Goal: Task Accomplishment & Management: Manage account settings

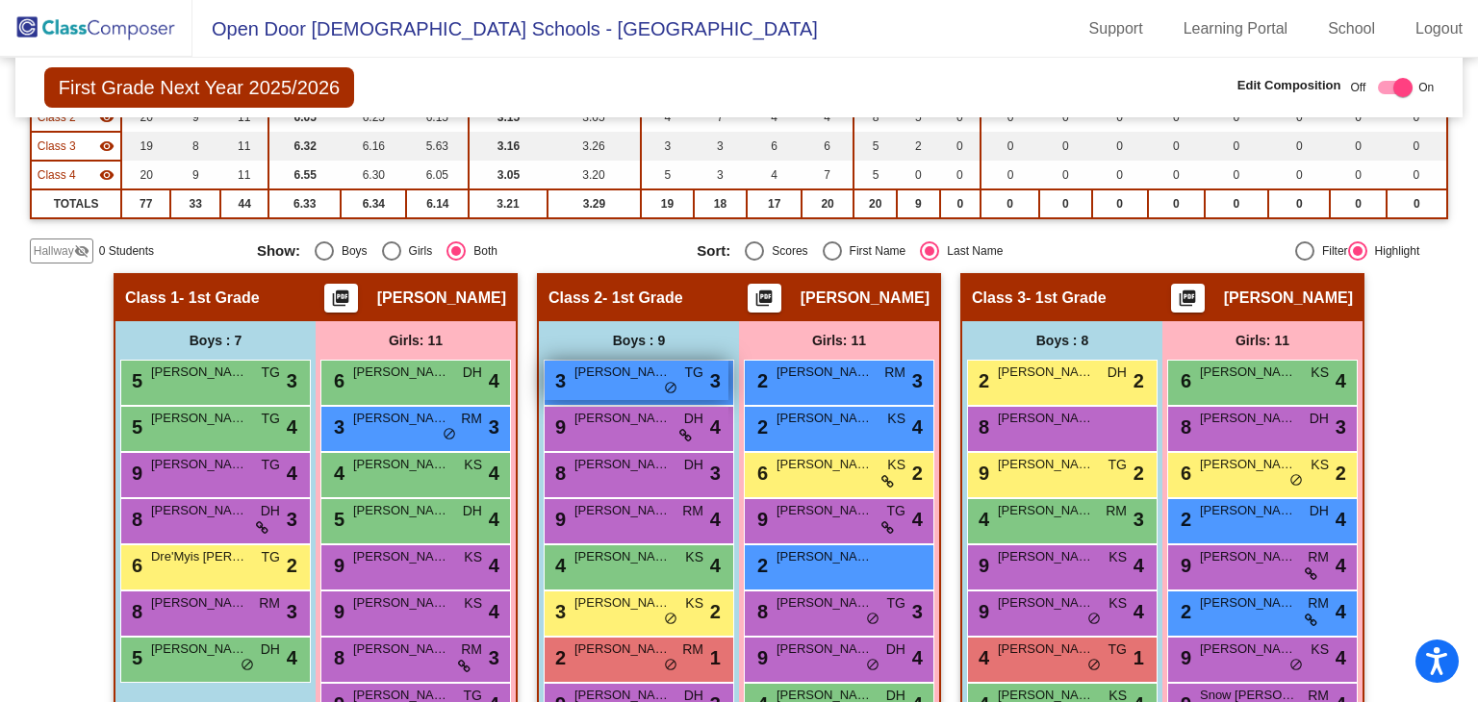
scroll to position [192, 0]
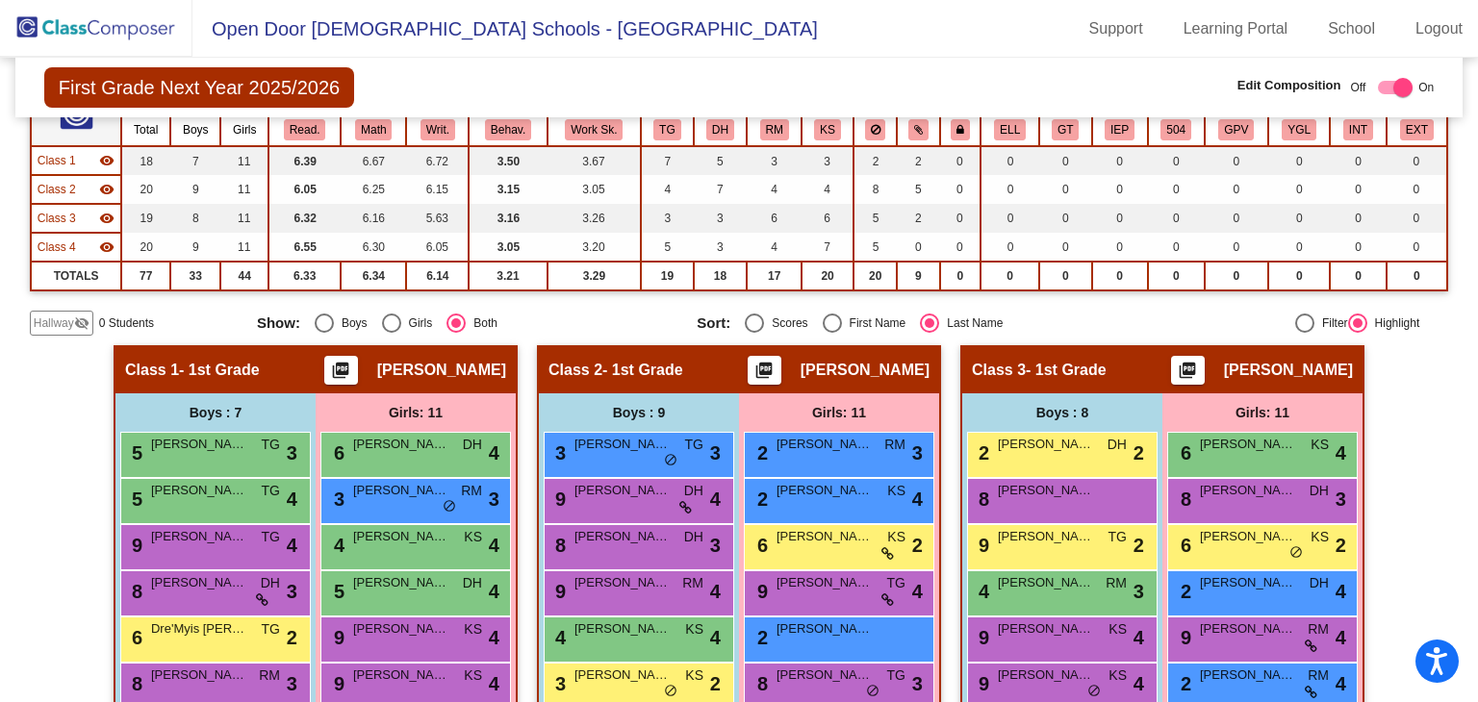
click at [549, 328] on mat-radio-group "Show: Boys Girls Both" at bounding box center [469, 323] width 425 height 19
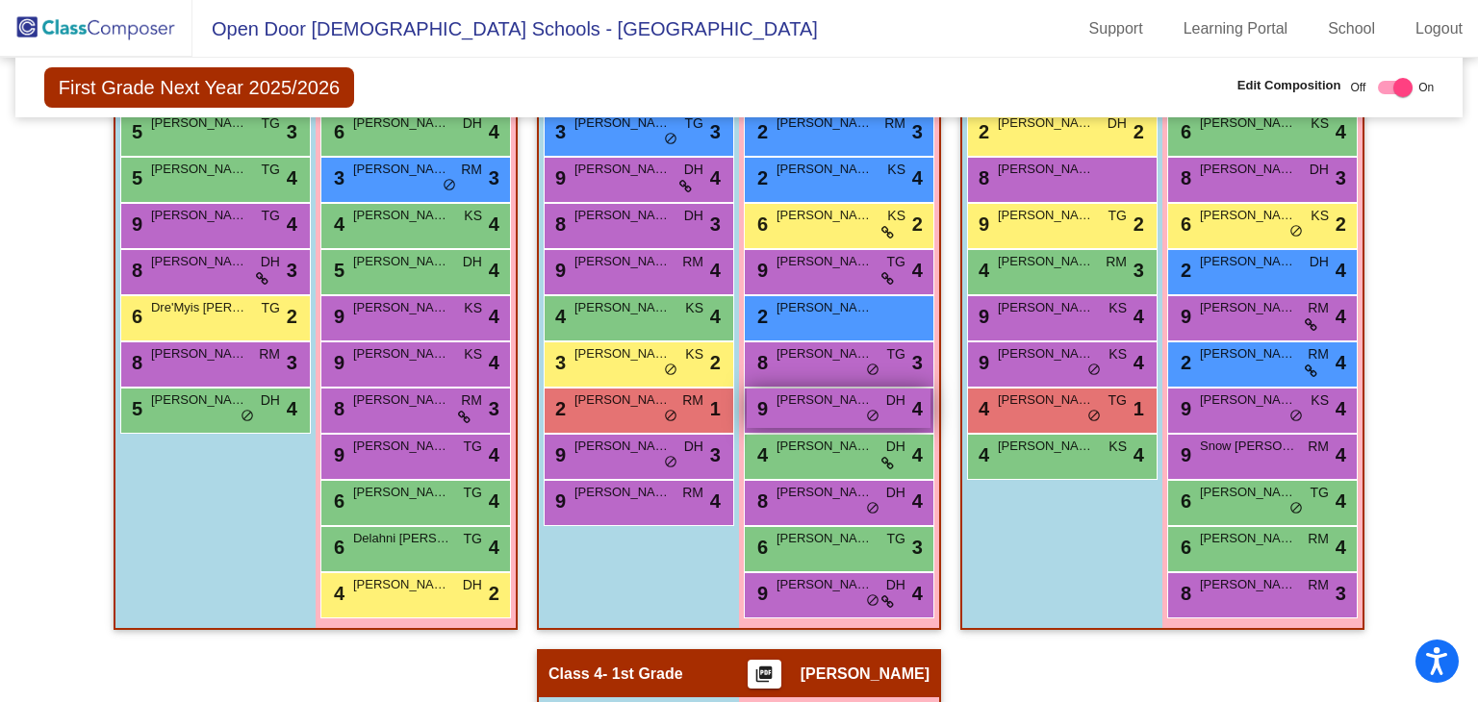
scroll to position [481, 0]
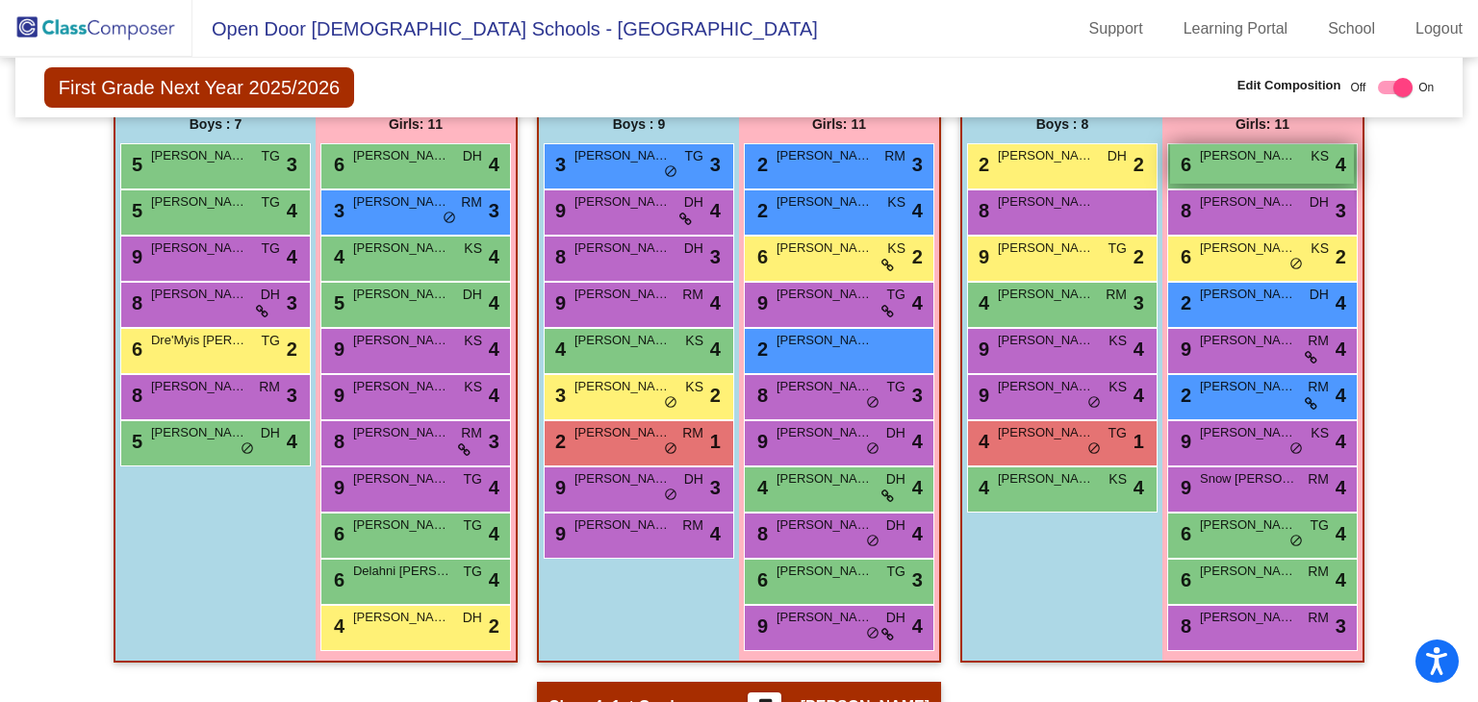
click at [1283, 164] on div "6 [PERSON_NAME] KS lock do_not_disturb_alt 4" at bounding box center [1262, 163] width 184 height 39
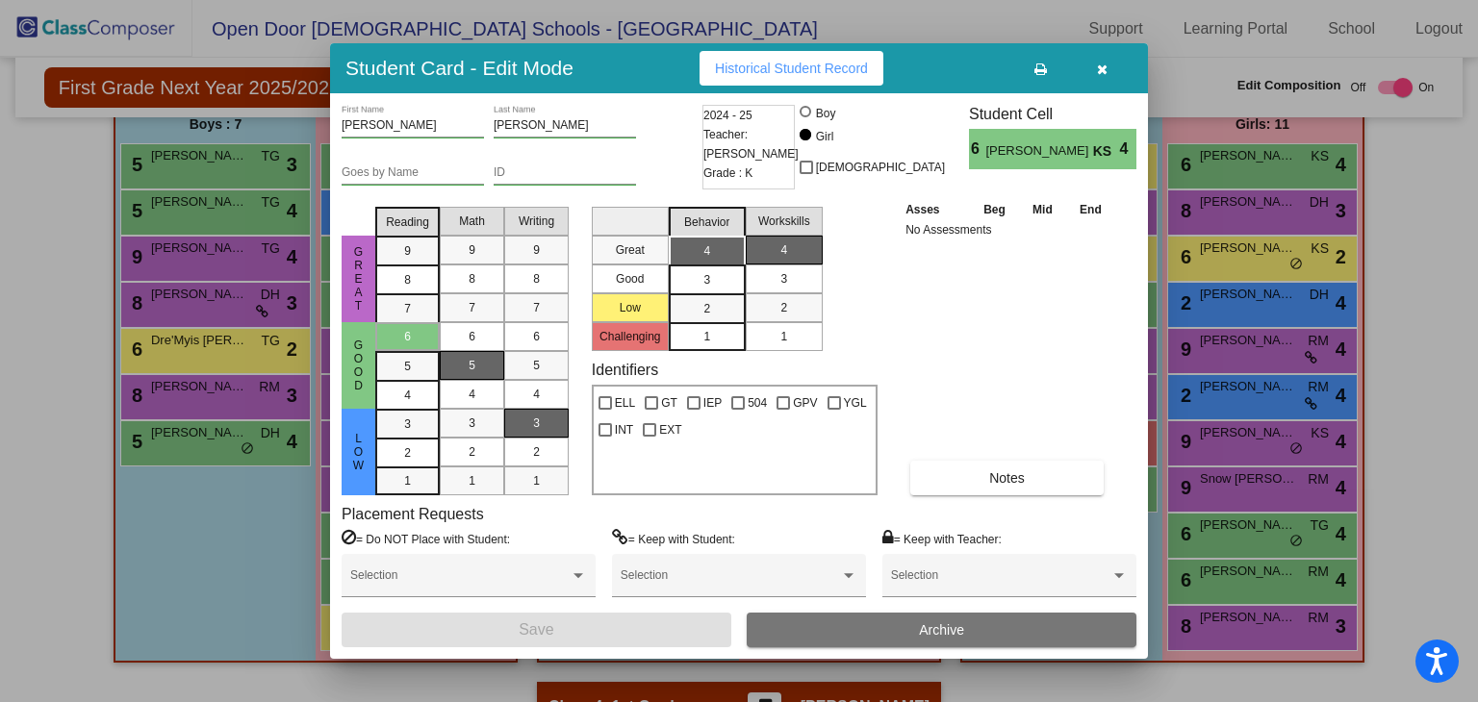
click at [1023, 629] on button "Archive" at bounding box center [941, 630] width 390 height 35
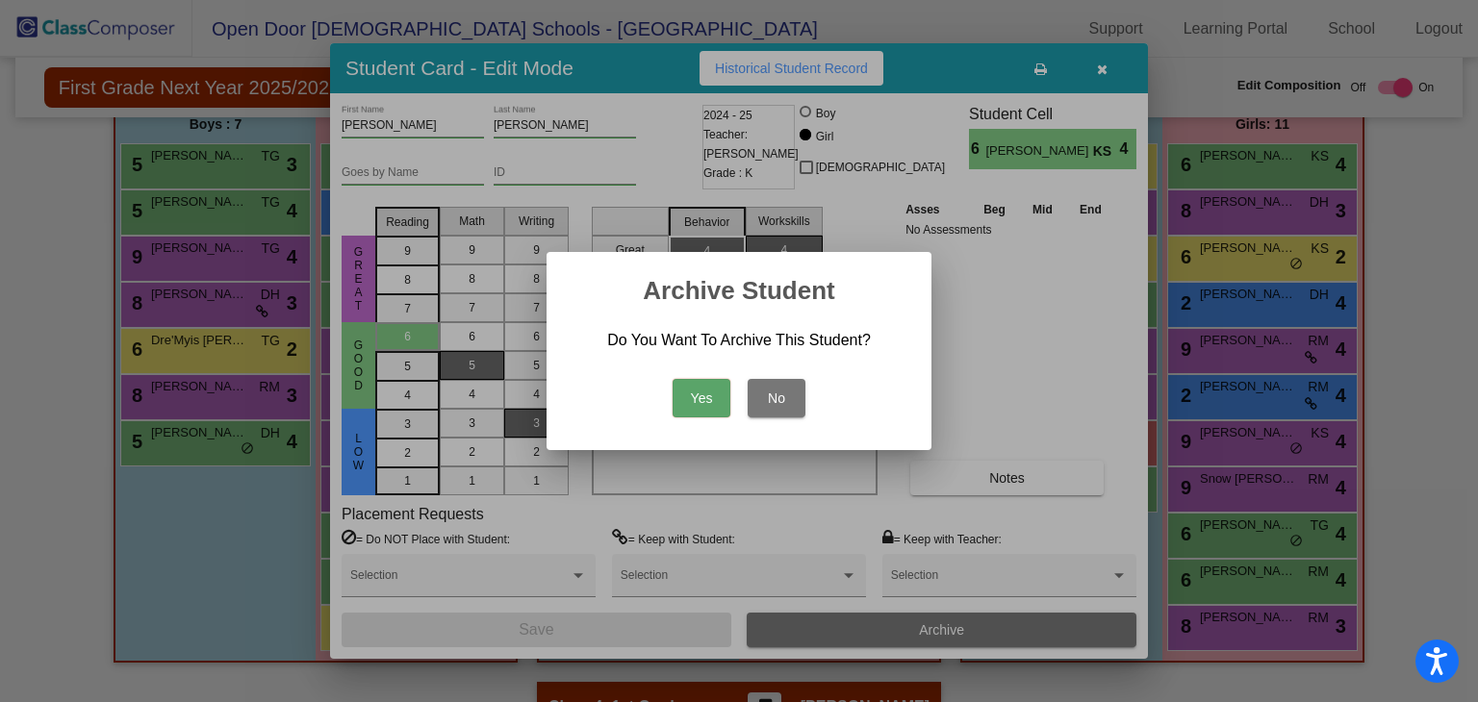
click at [704, 386] on button "Yes" at bounding box center [701, 398] width 58 height 38
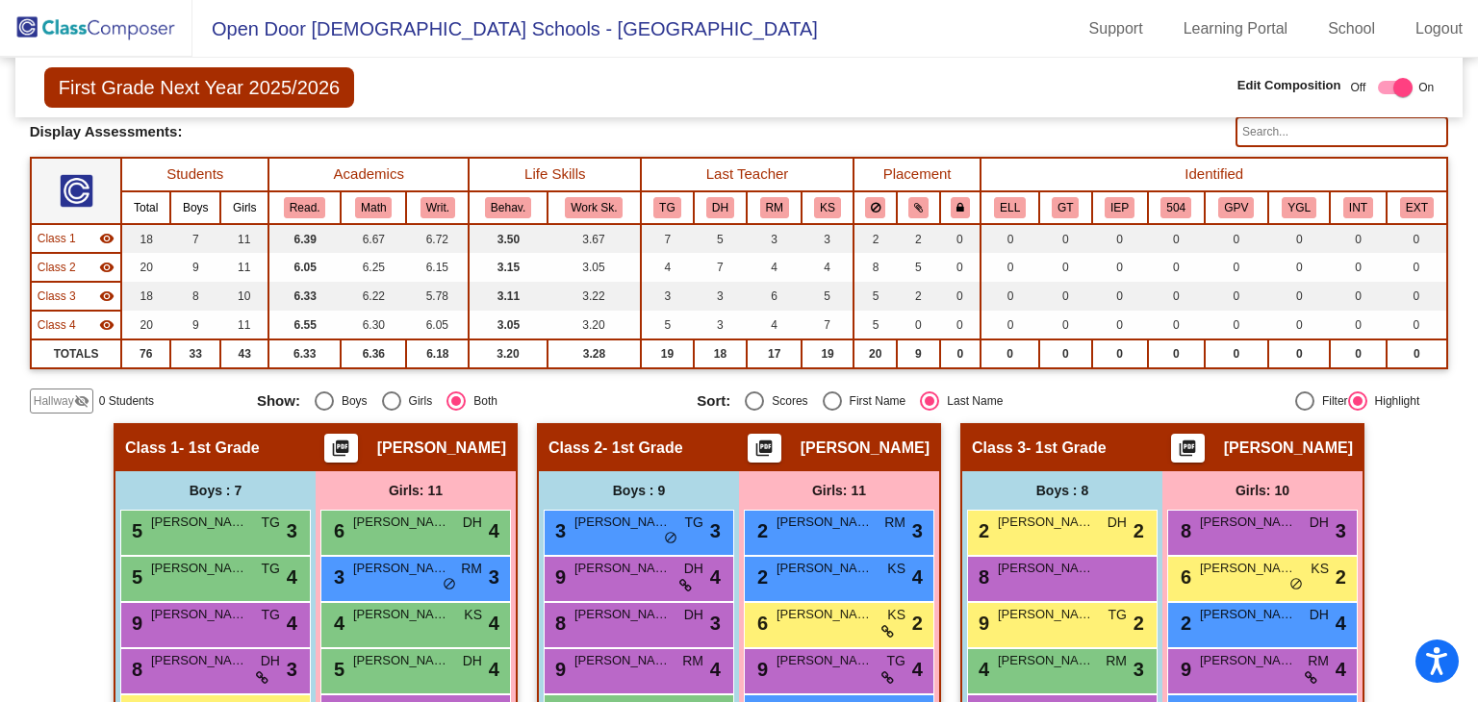
scroll to position [0, 0]
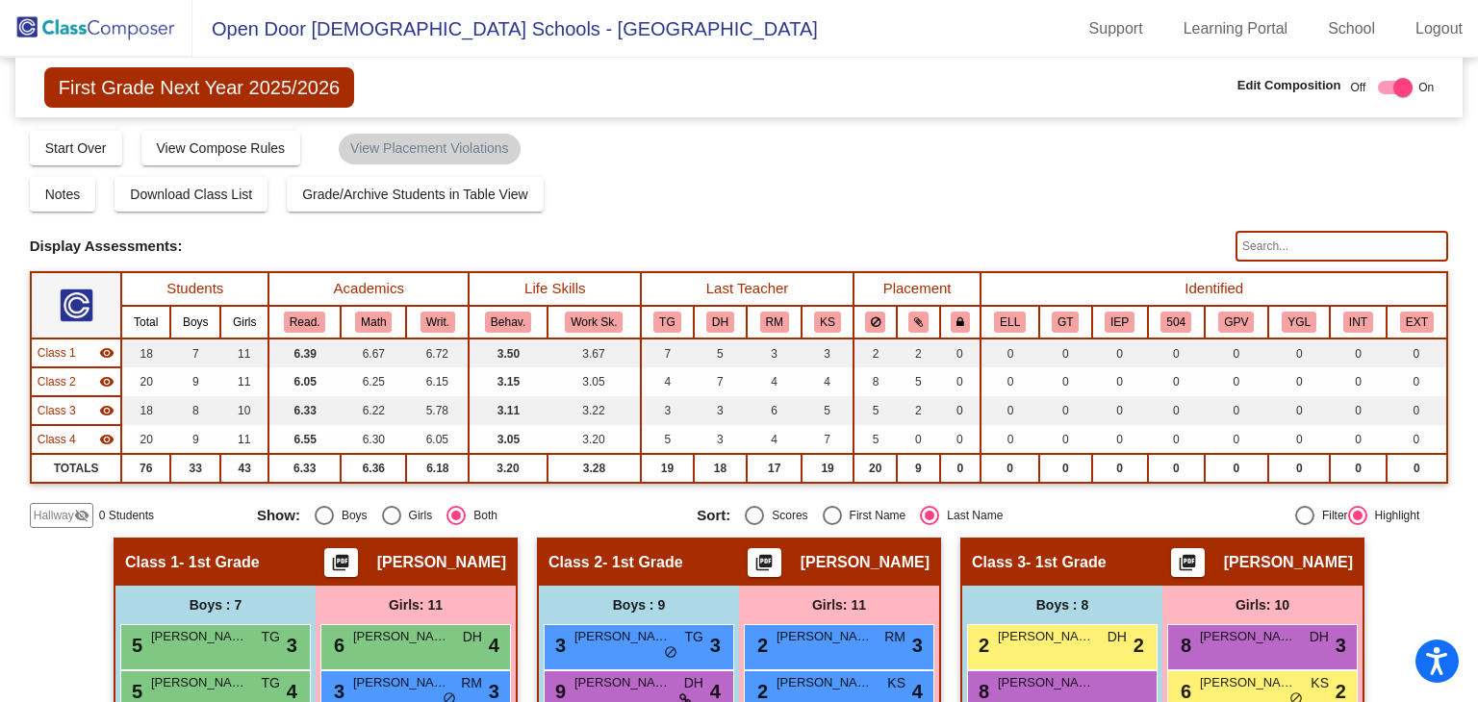
click at [119, 39] on img at bounding box center [96, 28] width 192 height 57
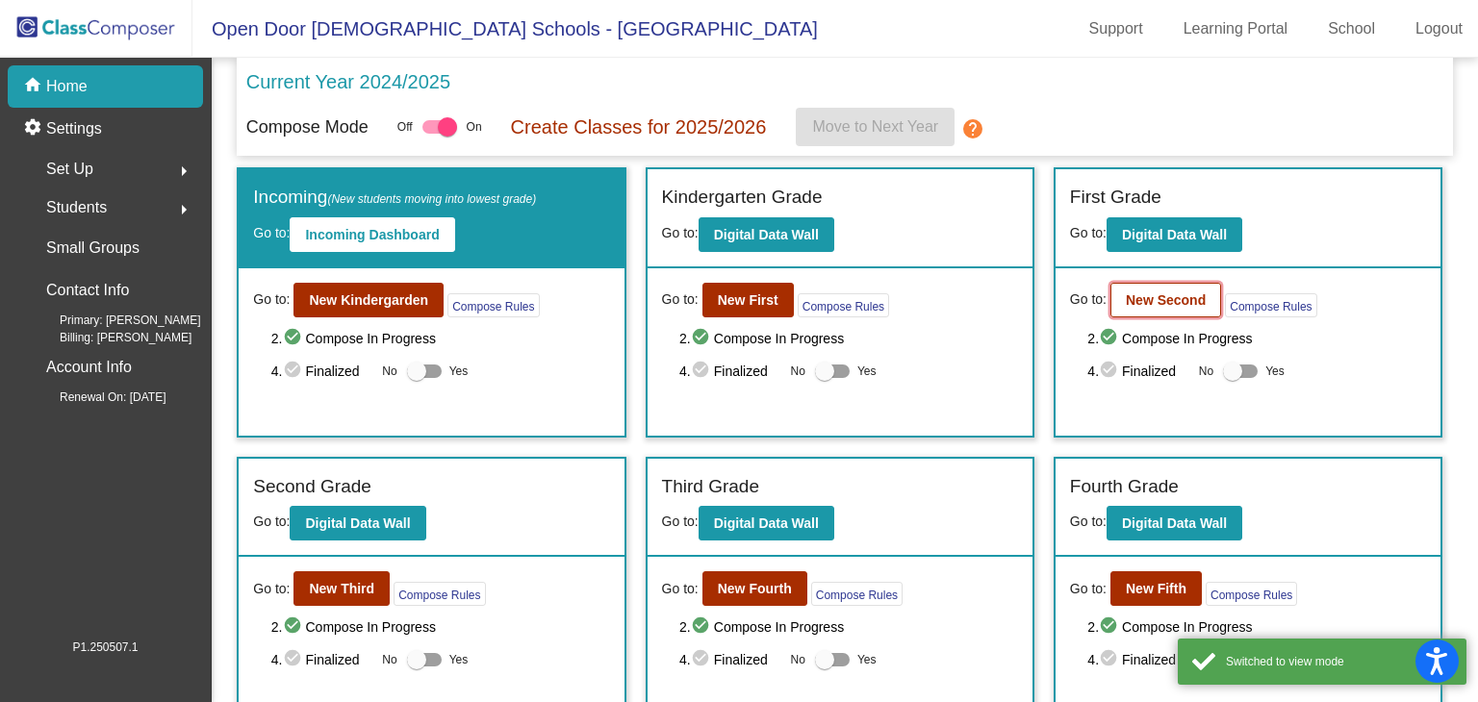
click at [1146, 306] on button "New Second" at bounding box center [1165, 300] width 111 height 35
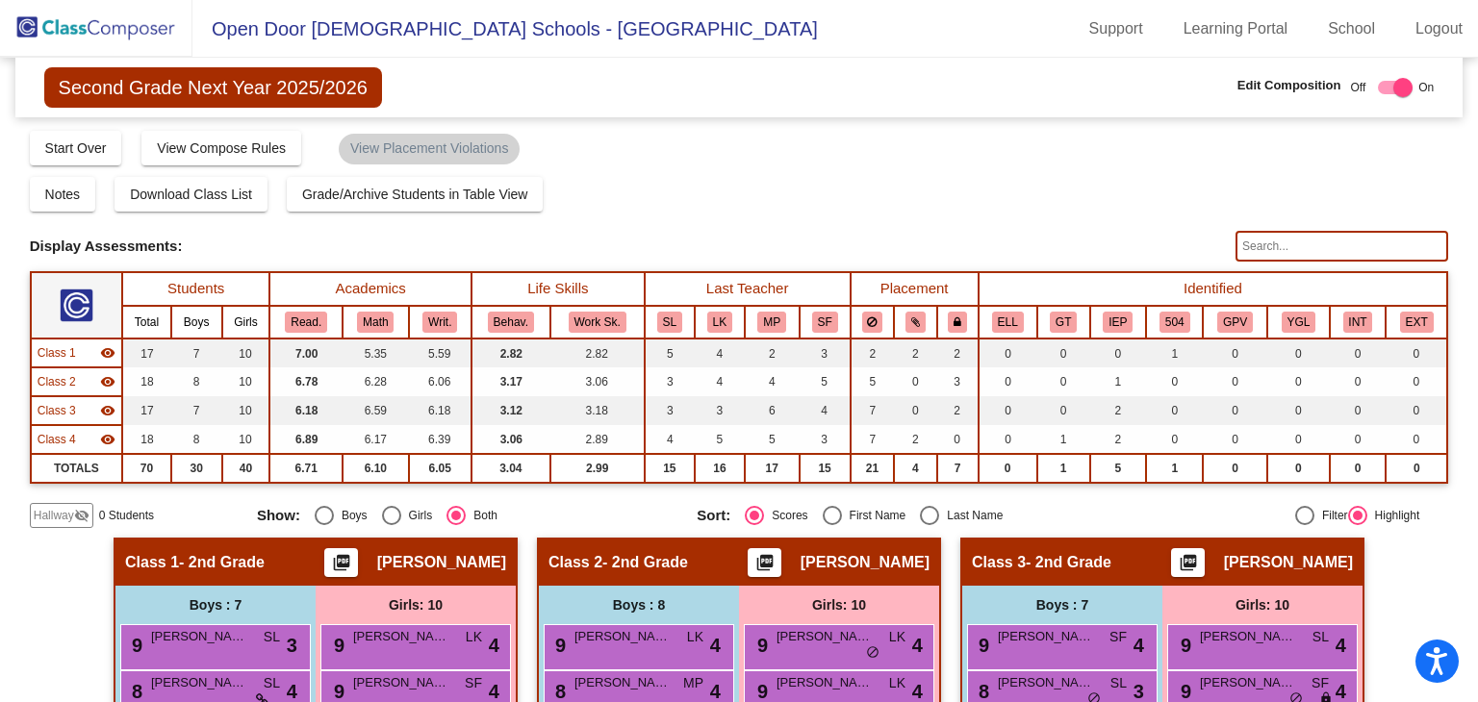
click at [920, 510] on div "Select an option" at bounding box center [929, 515] width 19 height 19
click at [928, 525] on input "Last Name" at bounding box center [928, 525] width 1 height 1
radio input "true"
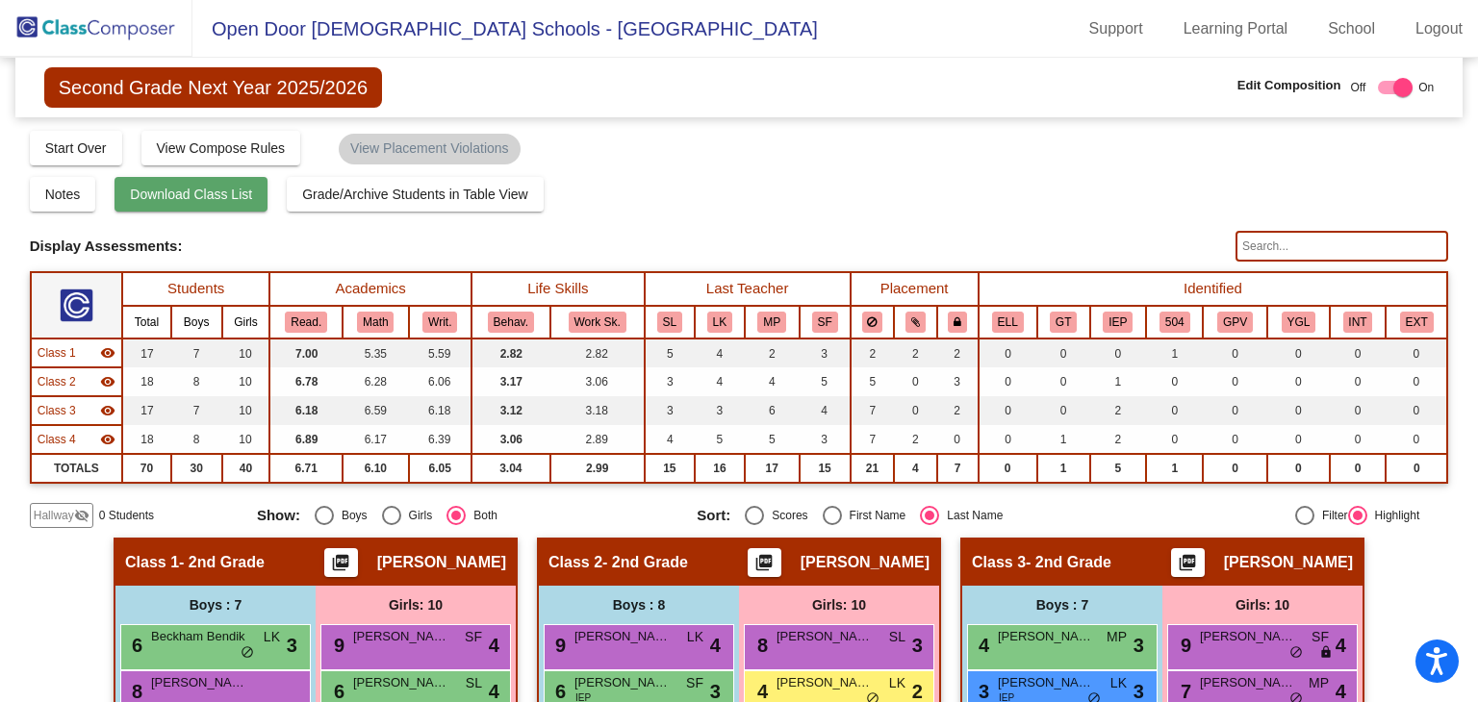
click at [208, 204] on button "Download Class List" at bounding box center [190, 194] width 153 height 35
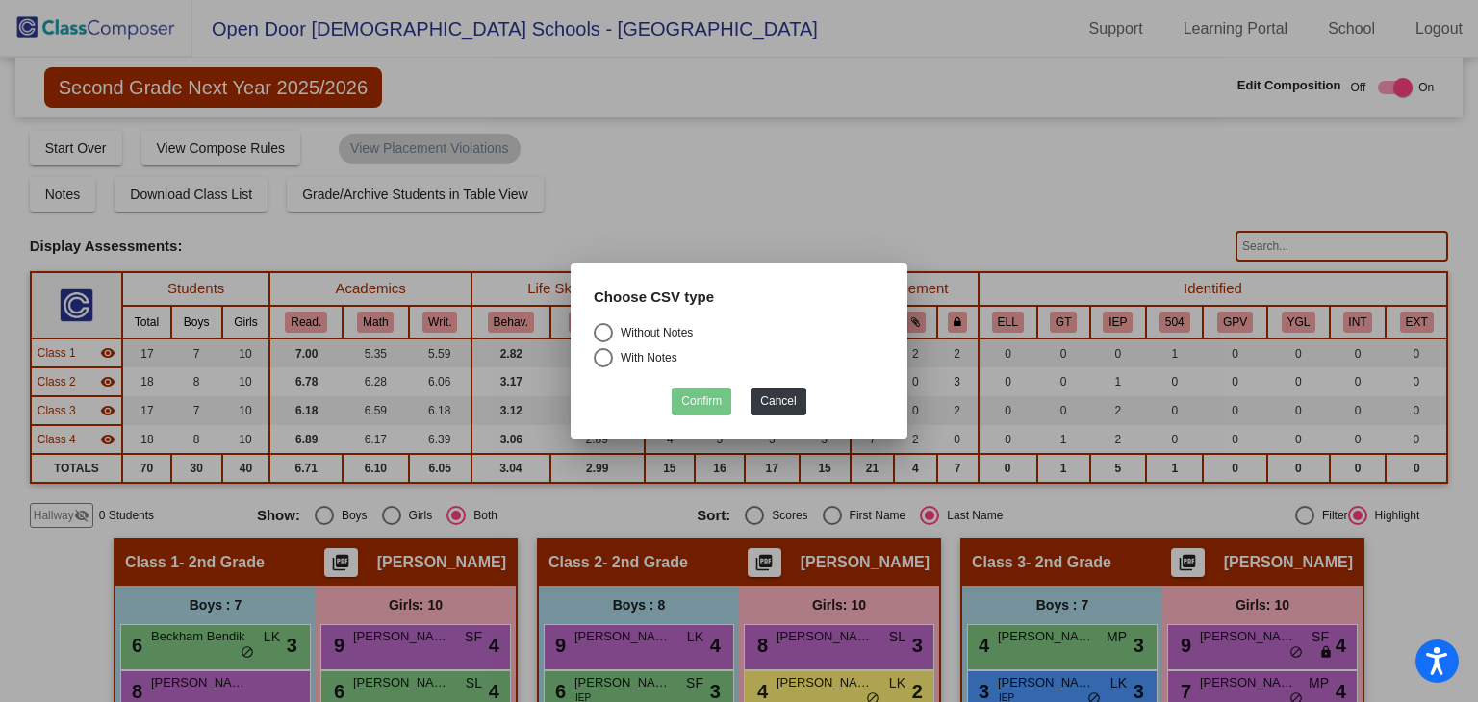
click at [612, 328] on div "Select an option" at bounding box center [603, 332] width 19 height 19
click at [603, 342] on input "Without Notes" at bounding box center [602, 342] width 1 height 1
radio input "true"
click at [689, 409] on button "Confirm" at bounding box center [701, 402] width 60 height 28
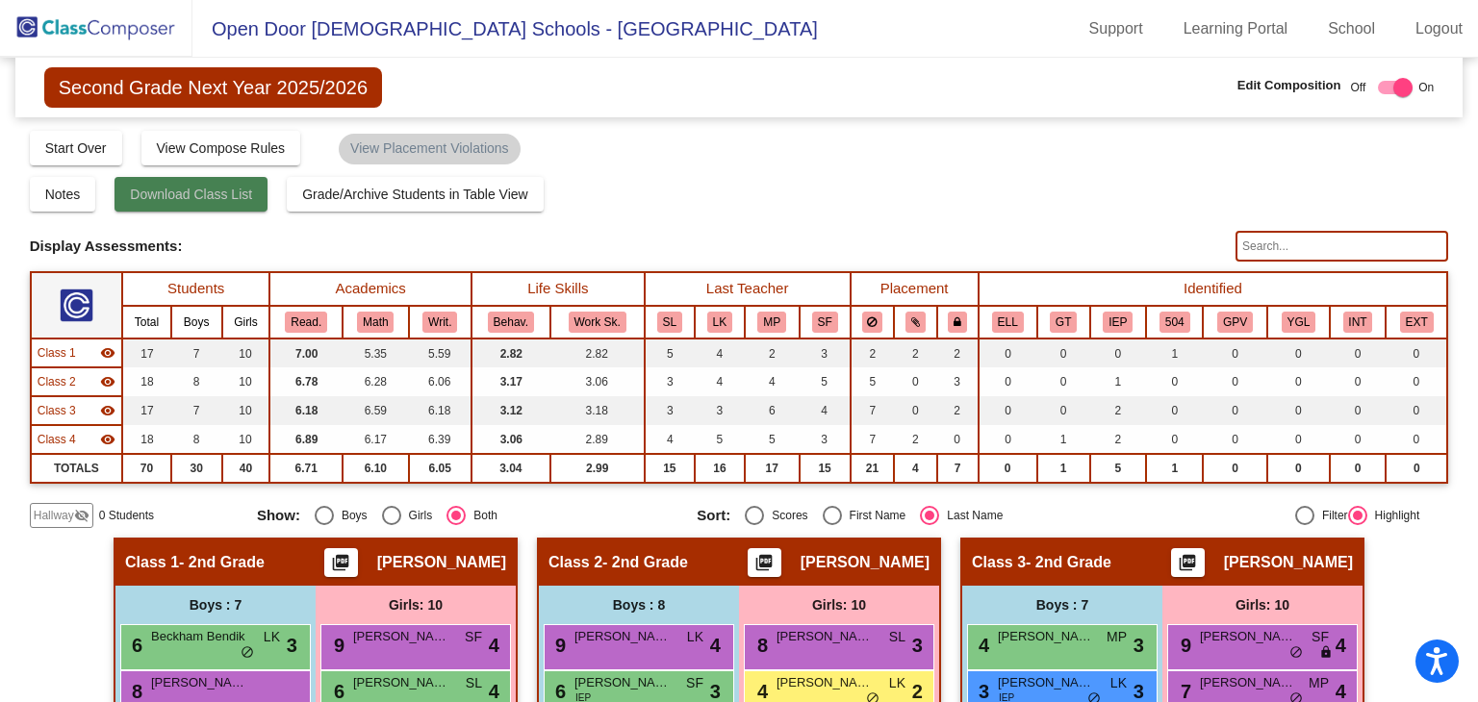
click at [199, 198] on span "Download Class List" at bounding box center [191, 194] width 122 height 15
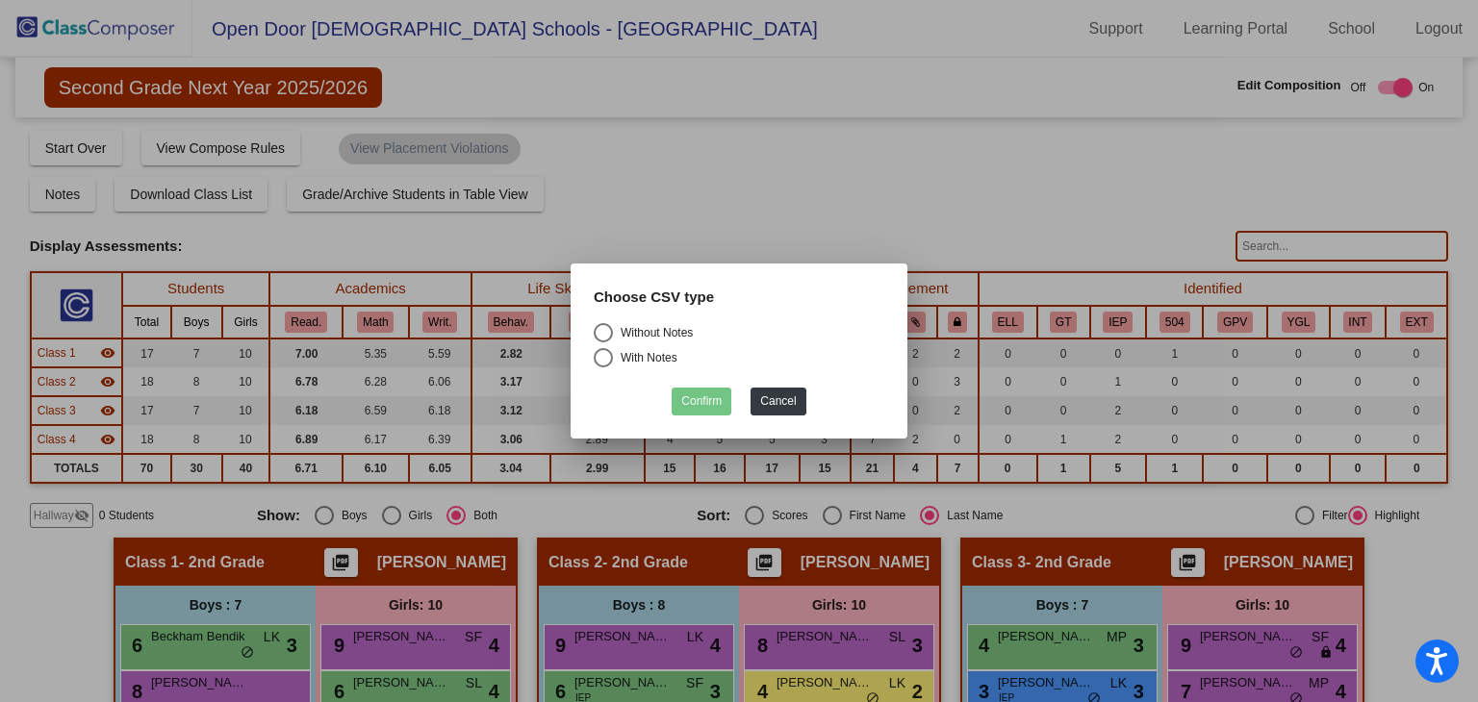
click at [601, 328] on div "Select an option" at bounding box center [603, 332] width 19 height 19
click at [602, 342] on input "Without Notes" at bounding box center [602, 342] width 1 height 1
radio input "true"
click at [689, 398] on button "Confirm" at bounding box center [701, 402] width 60 height 28
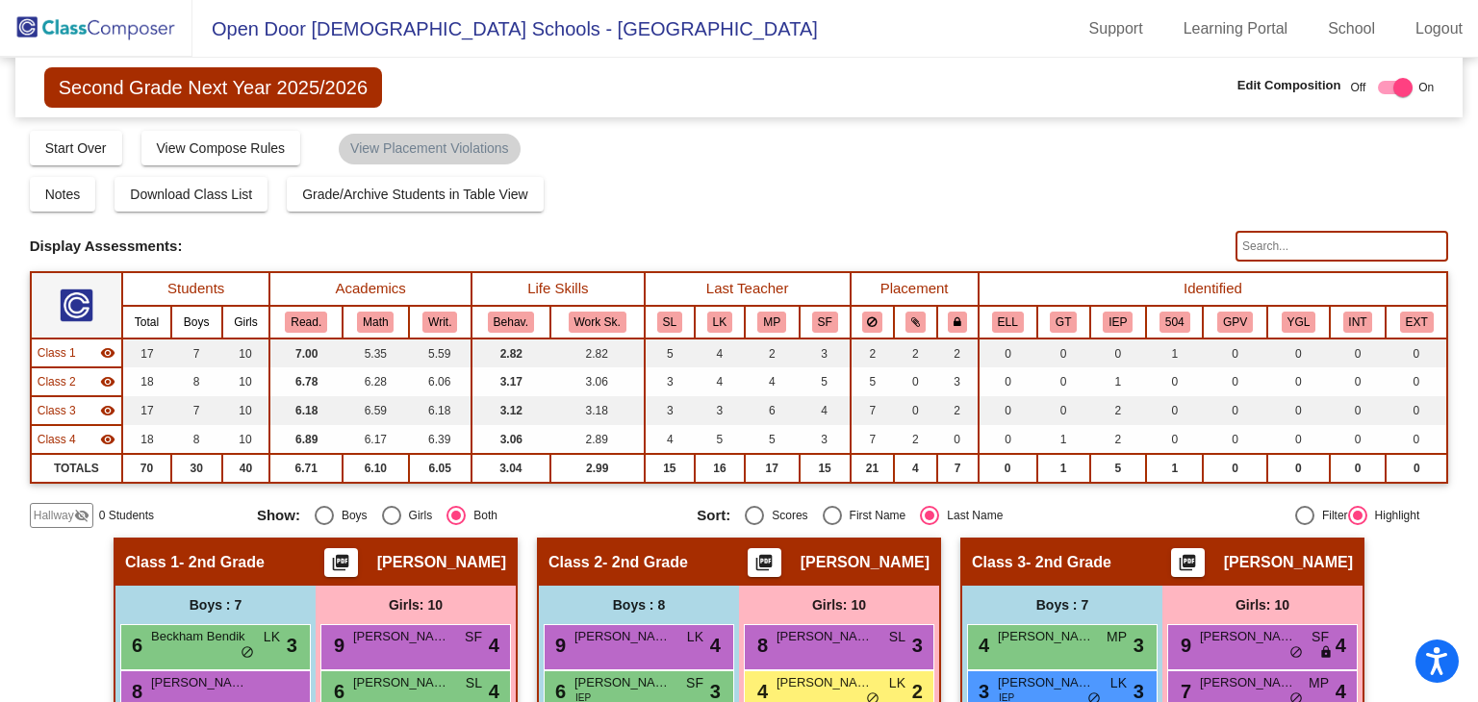
drag, startPoint x: 129, startPoint y: 43, endPoint x: 689, endPoint y: 322, distance: 625.5
click at [129, 44] on img at bounding box center [96, 28] width 192 height 57
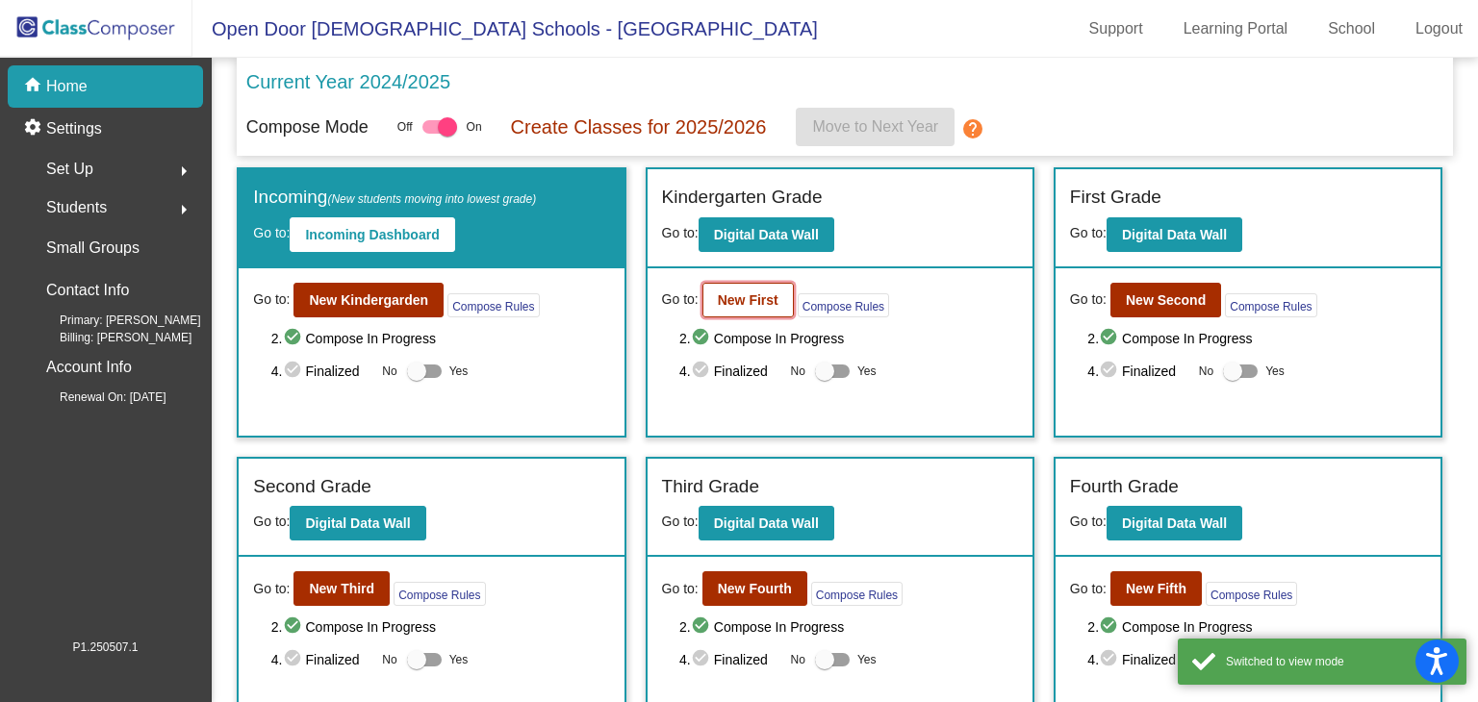
click at [737, 305] on b "New First" at bounding box center [748, 299] width 61 height 15
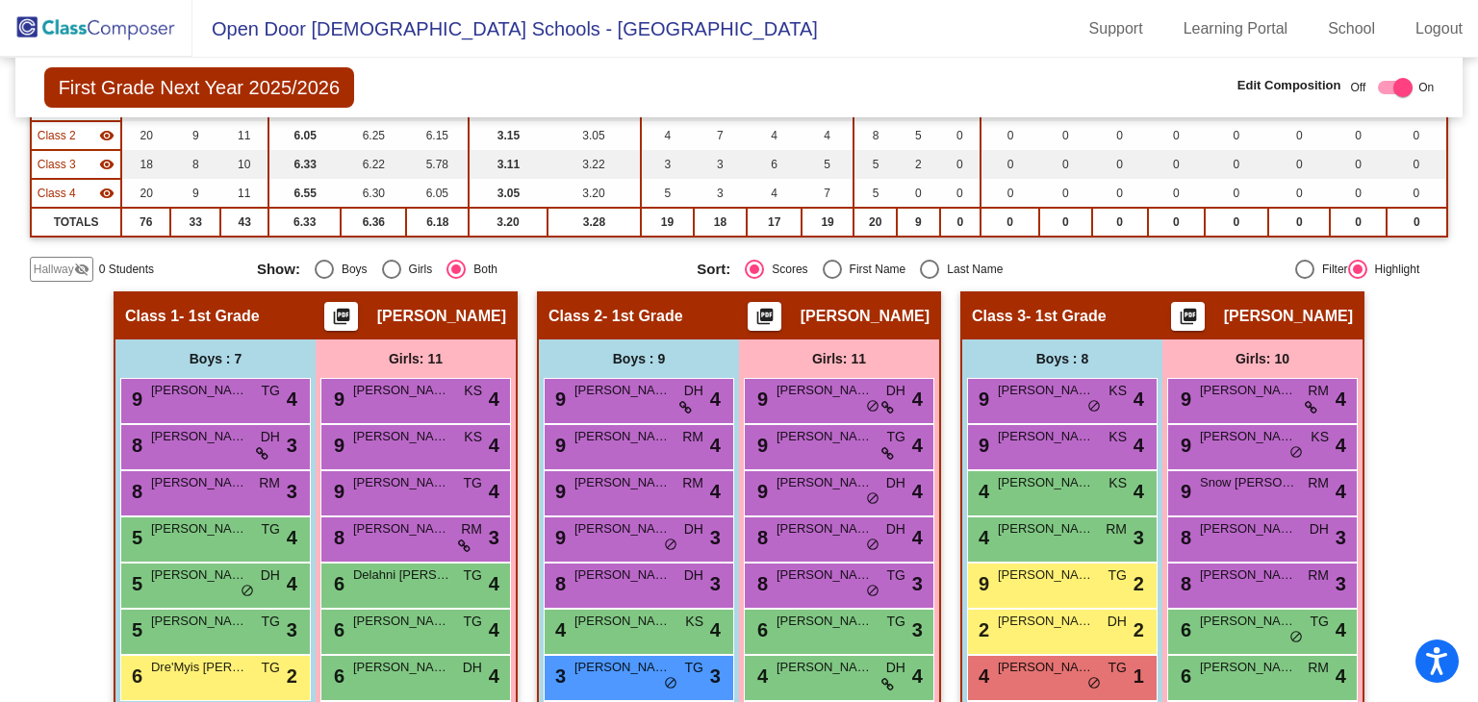
scroll to position [96, 0]
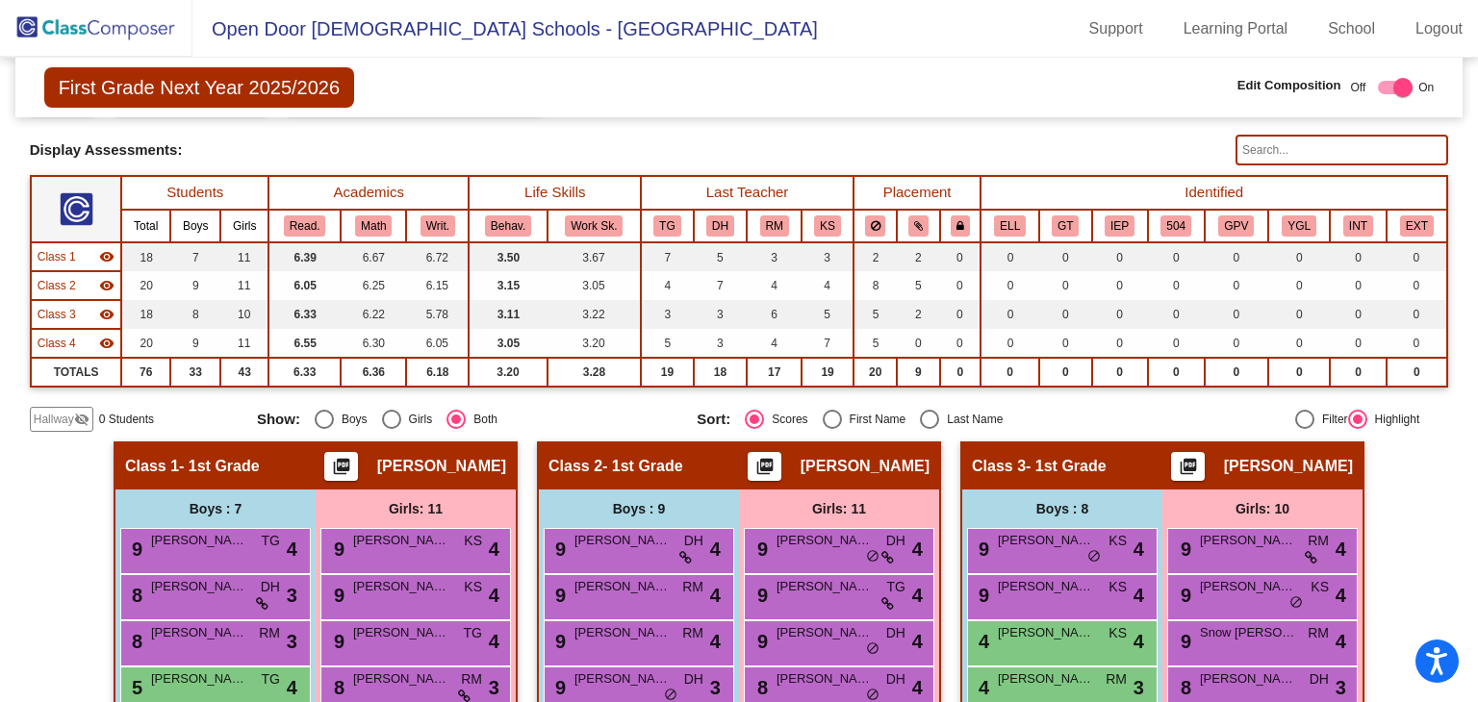
click at [939, 417] on div "Last Name" at bounding box center [970, 419] width 63 height 17
click at [929, 429] on input "Last Name" at bounding box center [928, 429] width 1 height 1
radio input "true"
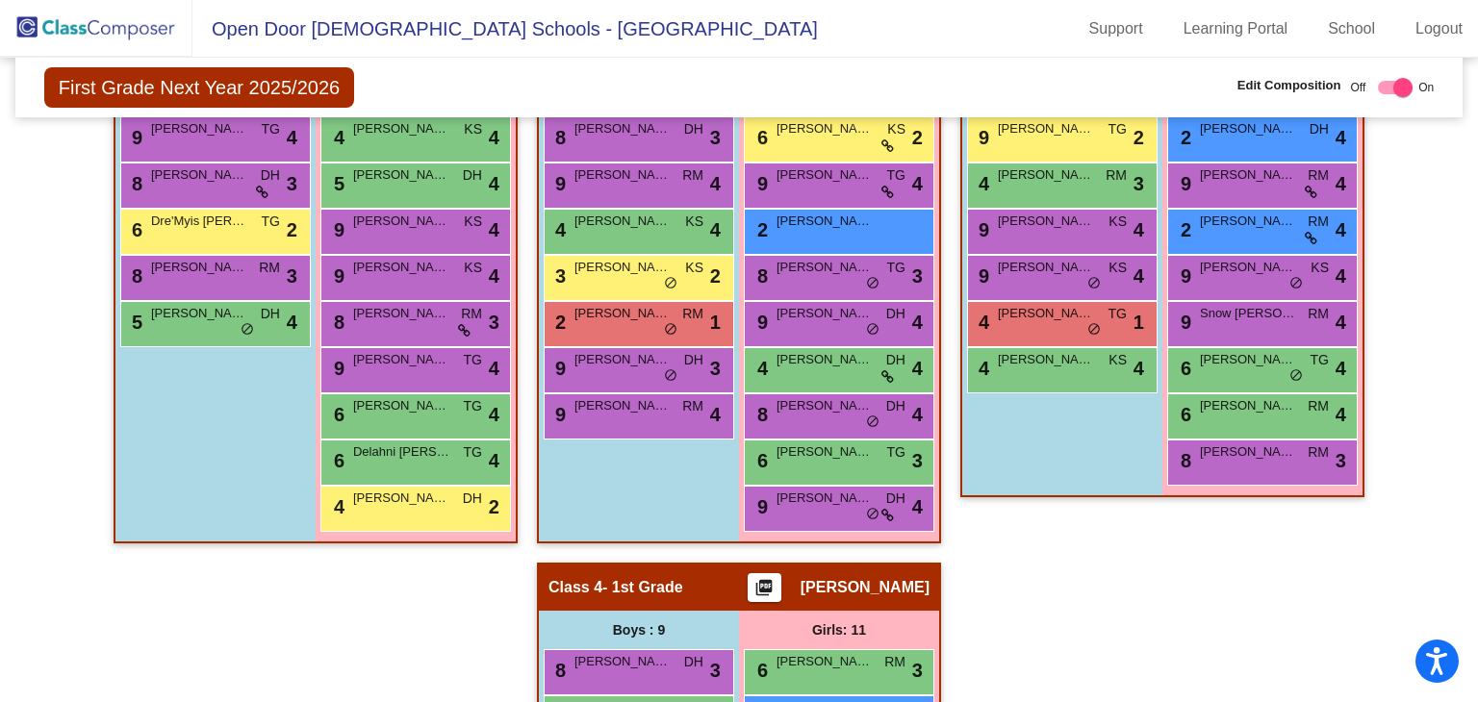
scroll to position [23, 0]
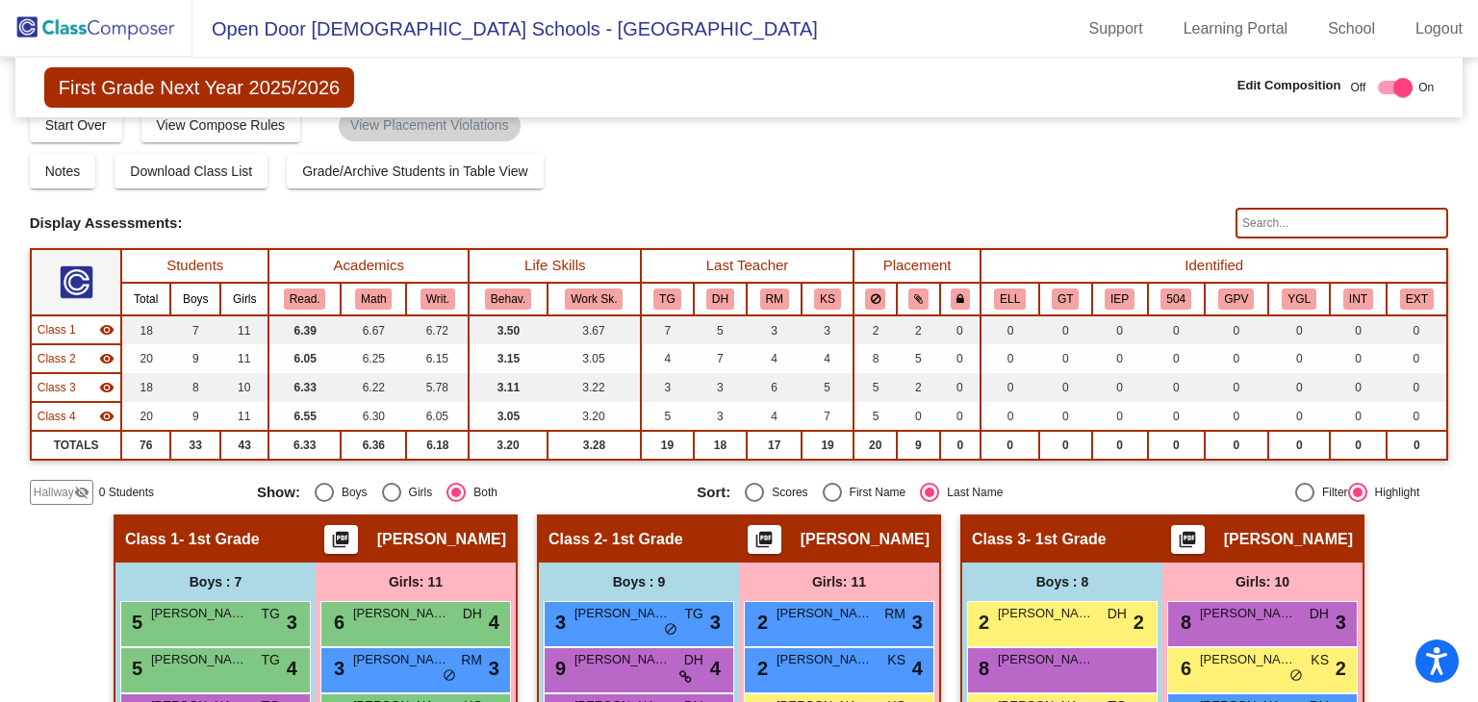
click at [143, 47] on img at bounding box center [96, 28] width 192 height 57
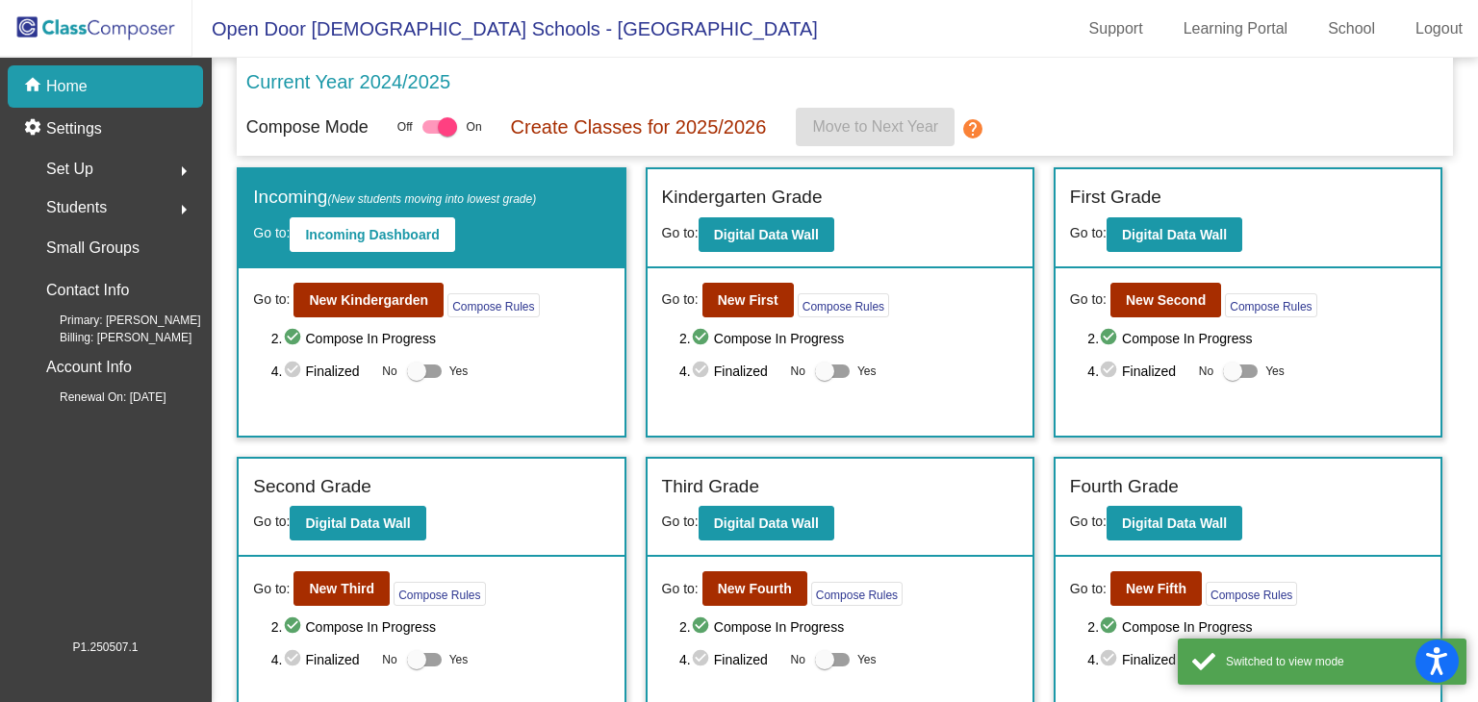
scroll to position [140, 0]
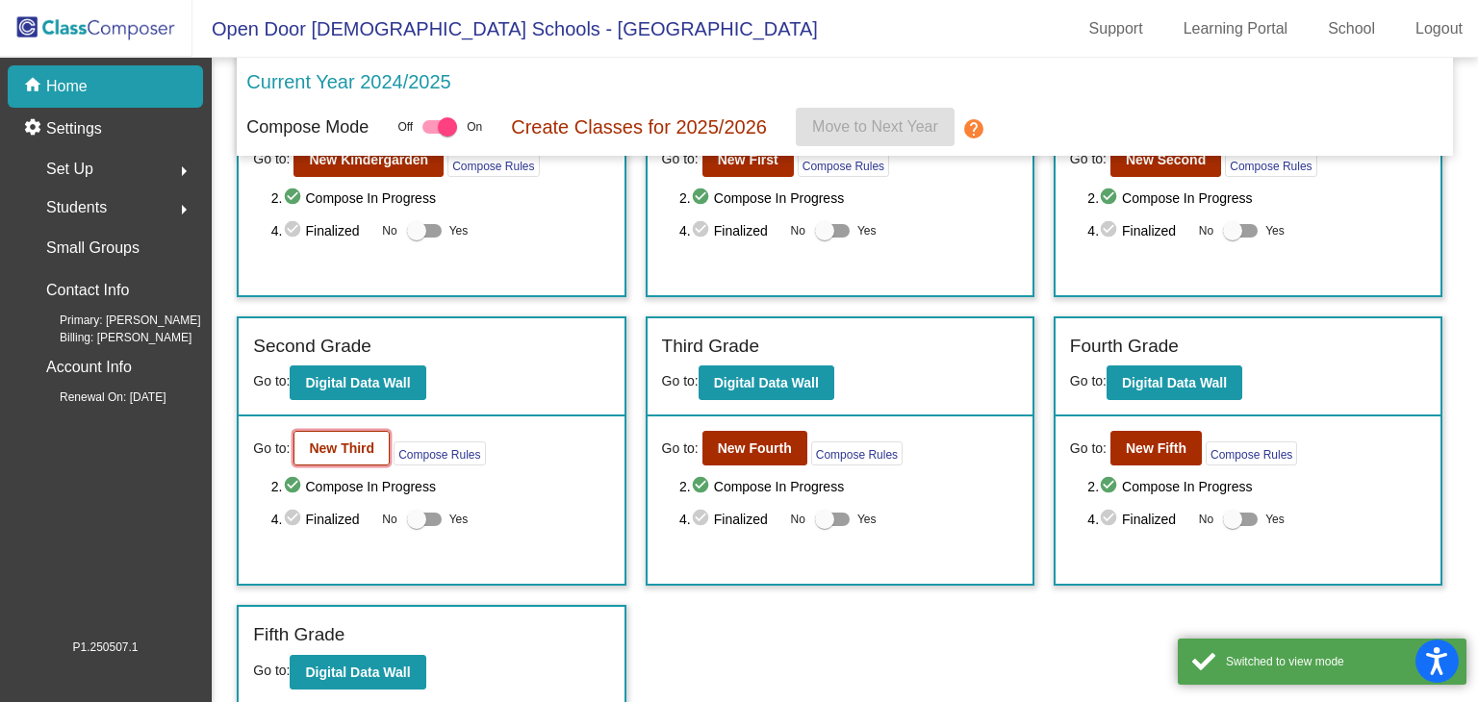
click at [345, 453] on button "New Third" at bounding box center [341, 448] width 96 height 35
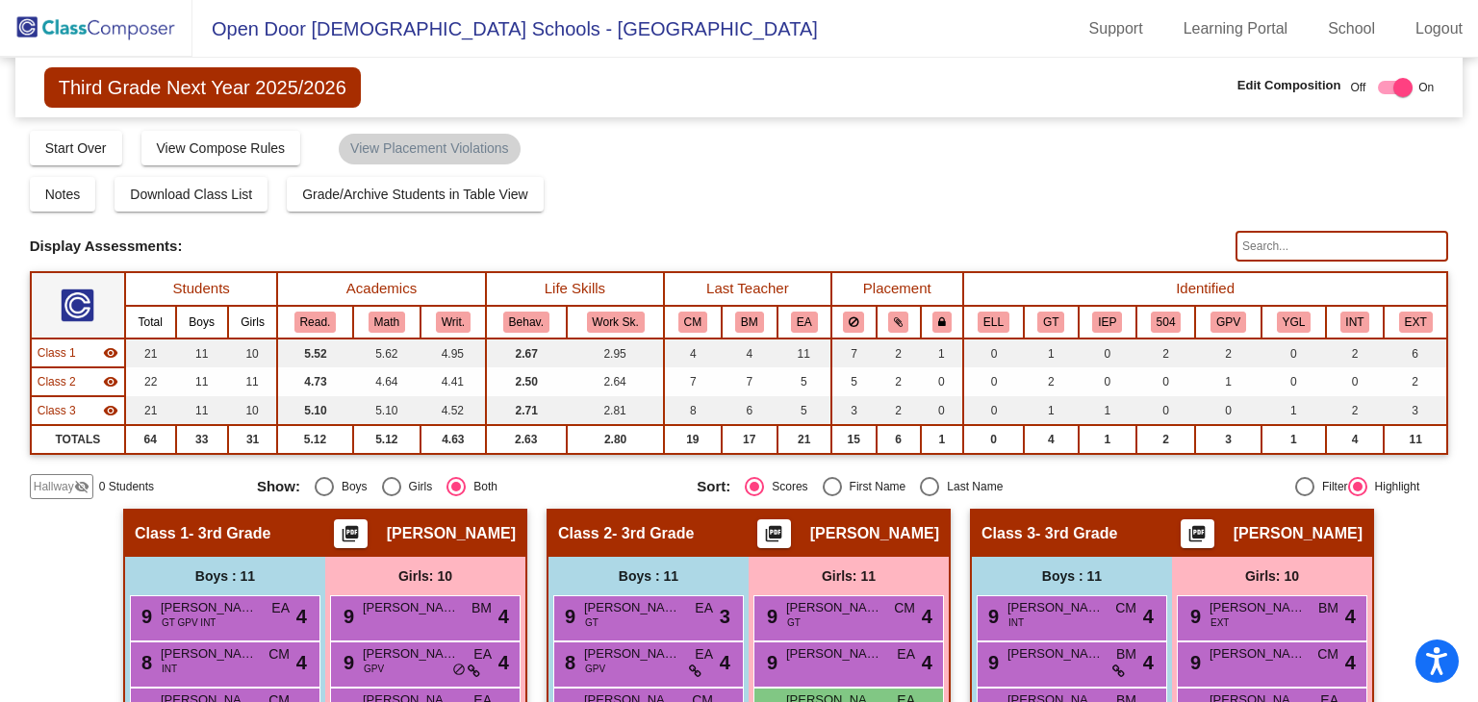
drag, startPoint x: 927, startPoint y: 487, endPoint x: 908, endPoint y: 482, distance: 19.8
click at [926, 486] on div "Select an option" at bounding box center [929, 486] width 19 height 19
click at [928, 496] on input "Last Name" at bounding box center [928, 496] width 1 height 1
radio input "true"
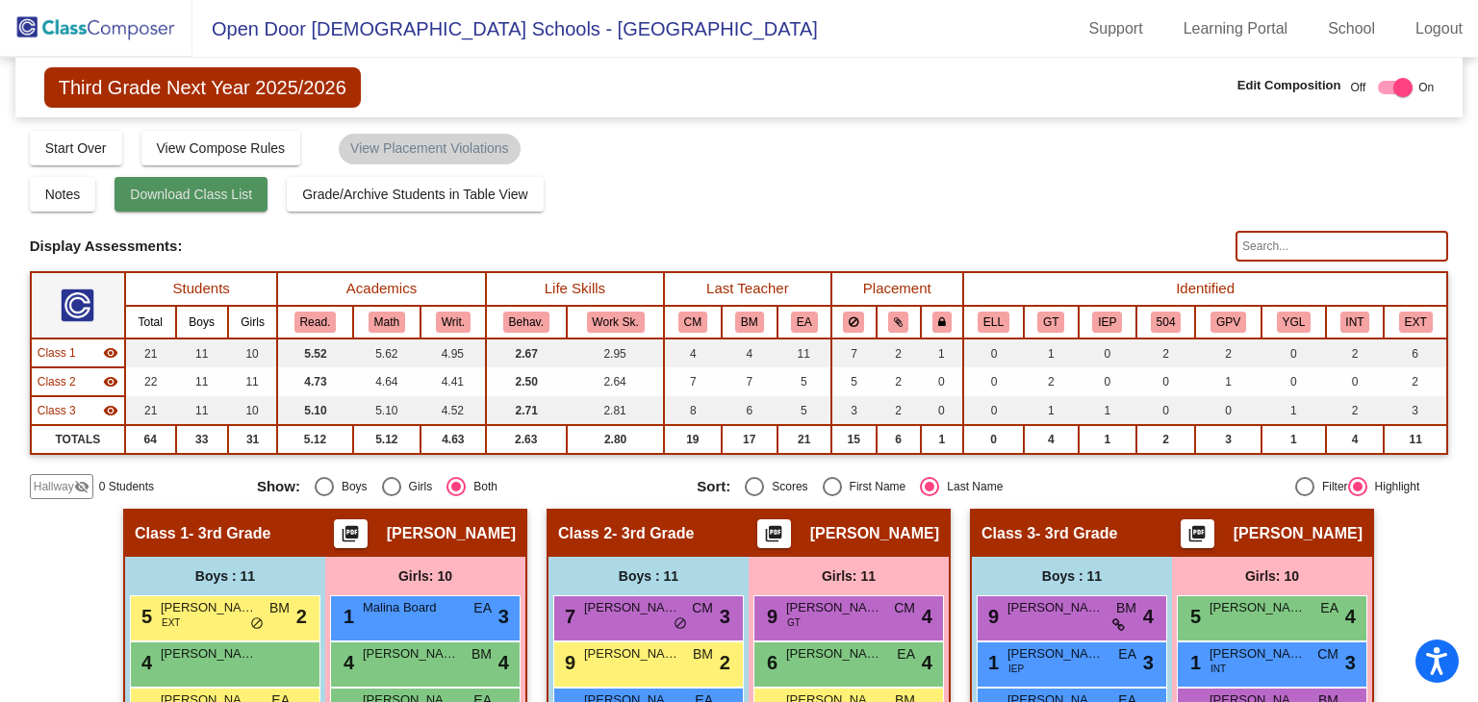
click at [166, 199] on span "Download Class List" at bounding box center [191, 194] width 122 height 15
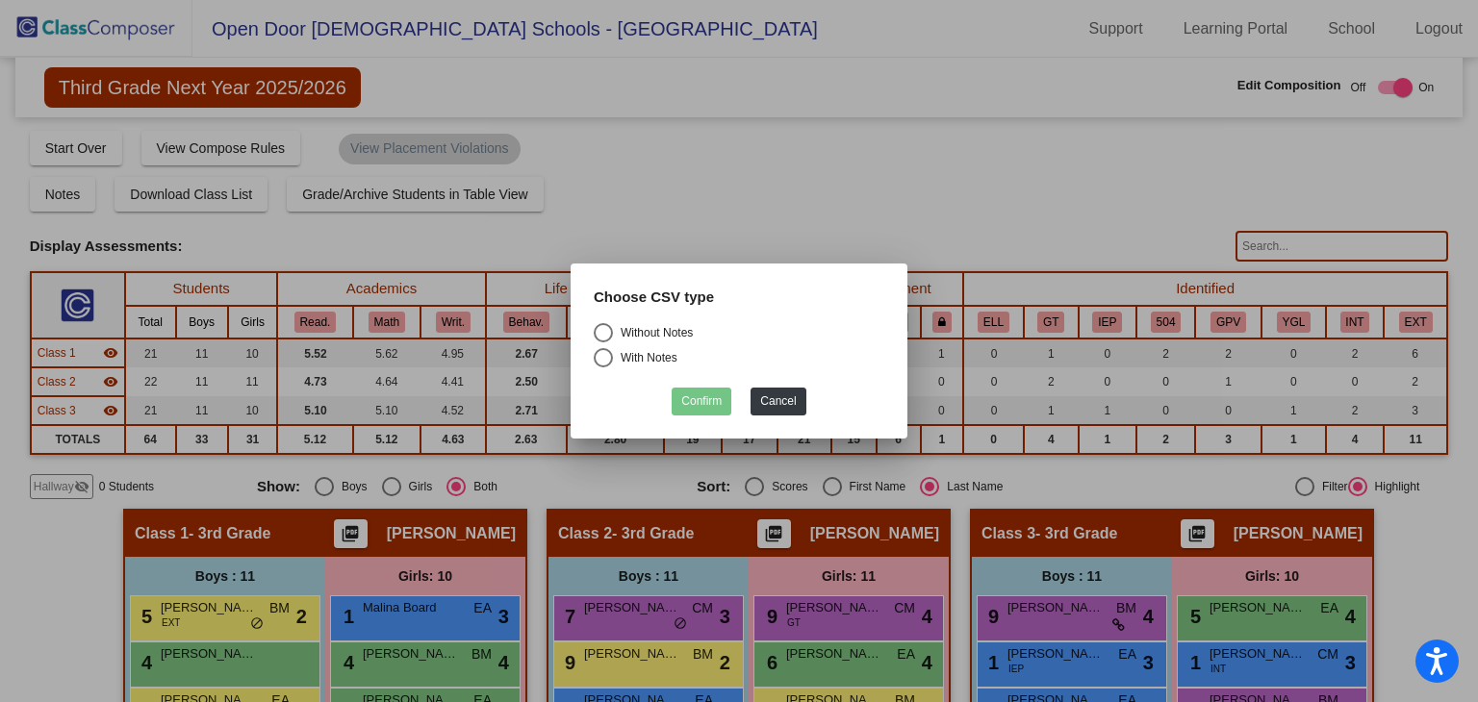
click at [608, 330] on div "Select an option" at bounding box center [603, 332] width 19 height 19
click at [603, 342] on input "Without Notes" at bounding box center [602, 342] width 1 height 1
radio input "true"
click at [679, 397] on button "Confirm" at bounding box center [701, 402] width 60 height 28
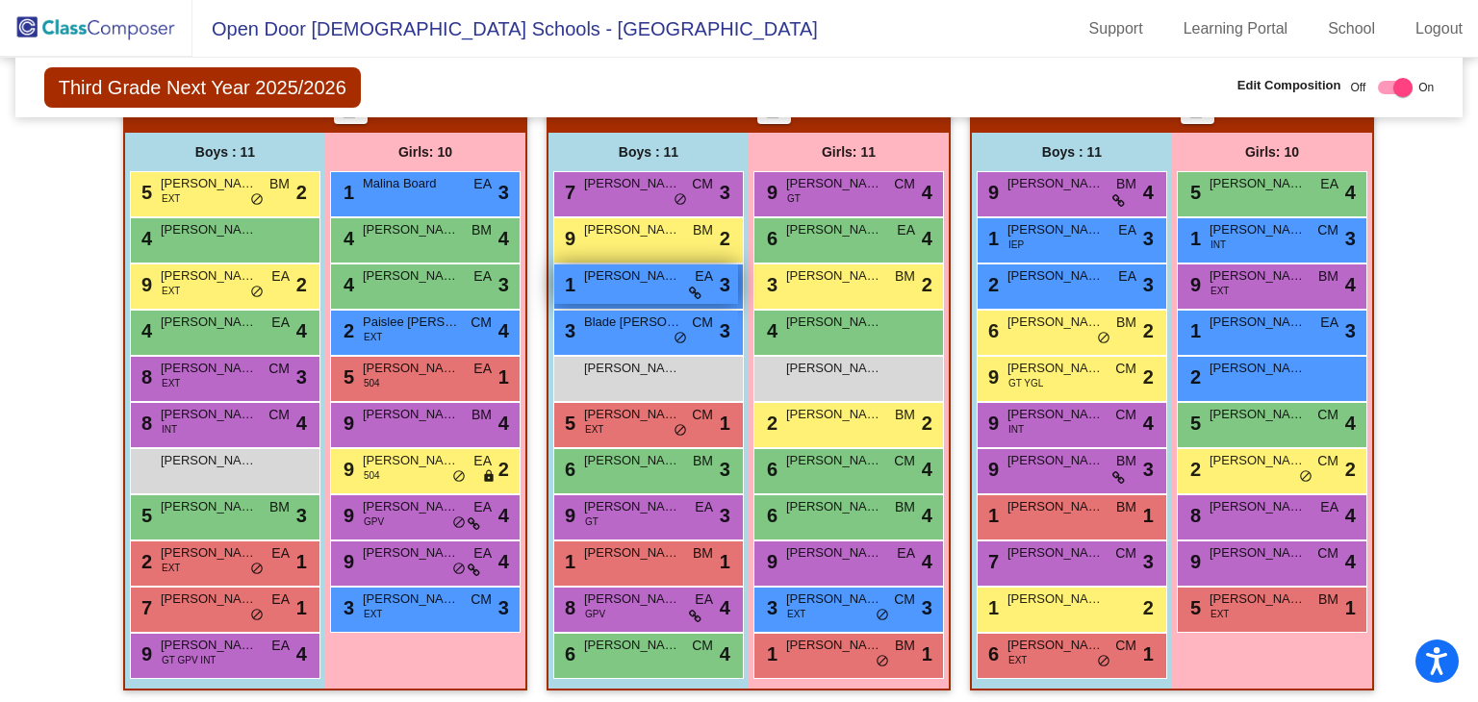
scroll to position [428, 0]
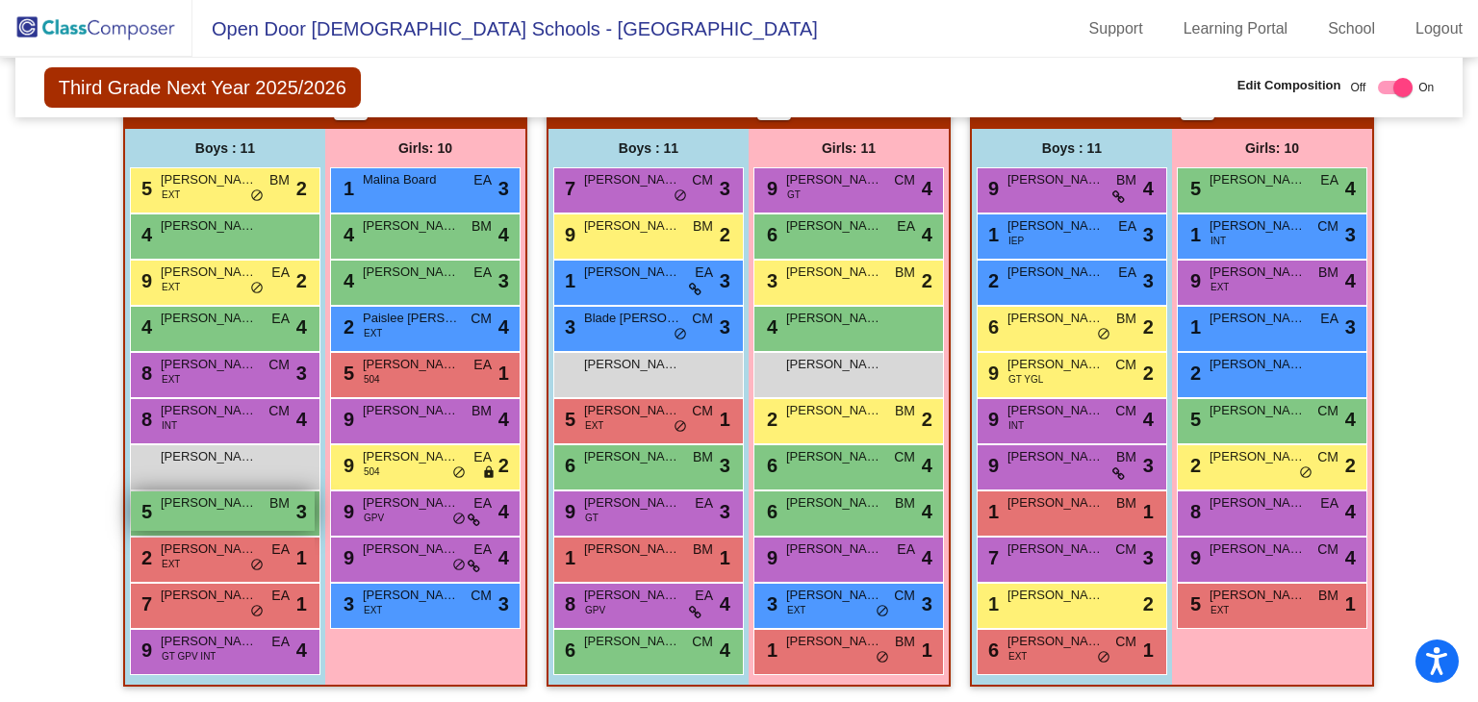
click at [230, 520] on div "5 [PERSON_NAME] BM lock do_not_disturb_alt 3" at bounding box center [223, 511] width 184 height 39
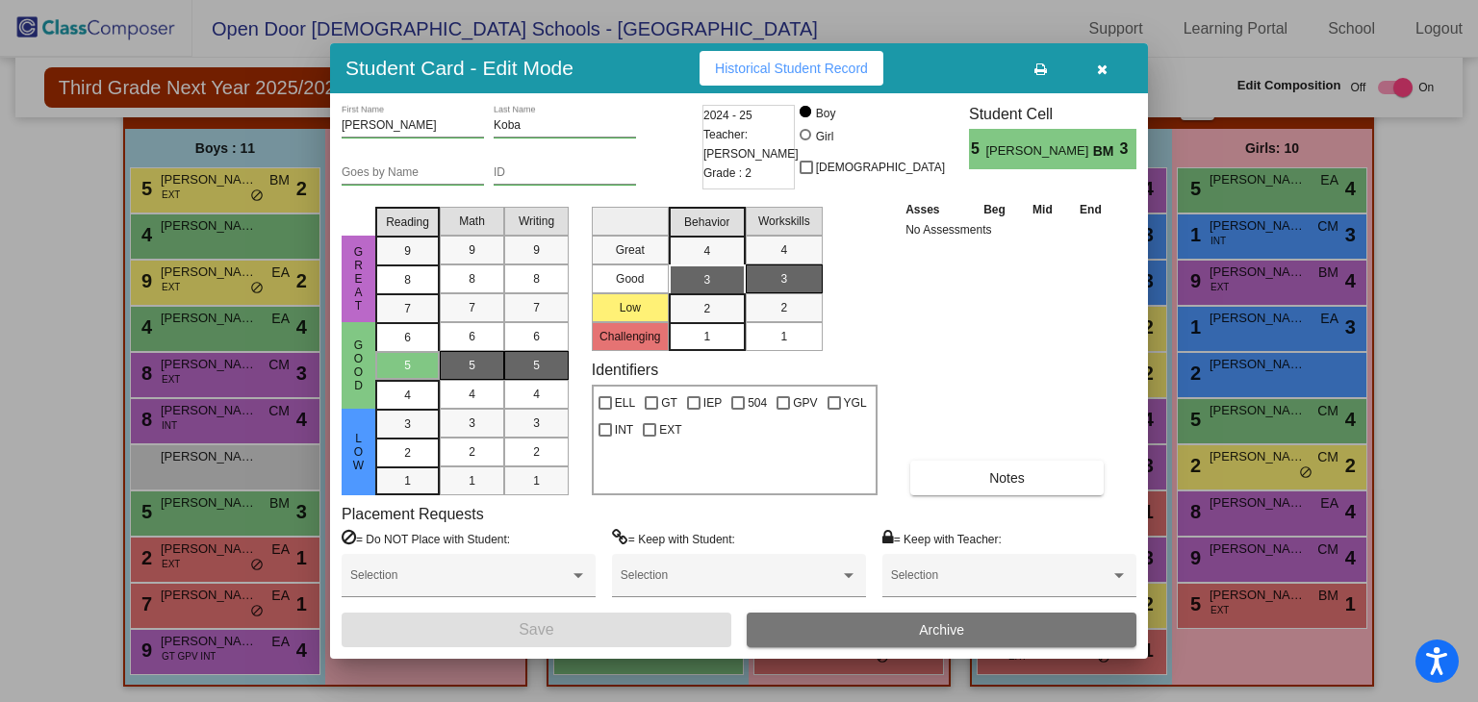
click at [945, 632] on span "Archive" at bounding box center [941, 629] width 45 height 15
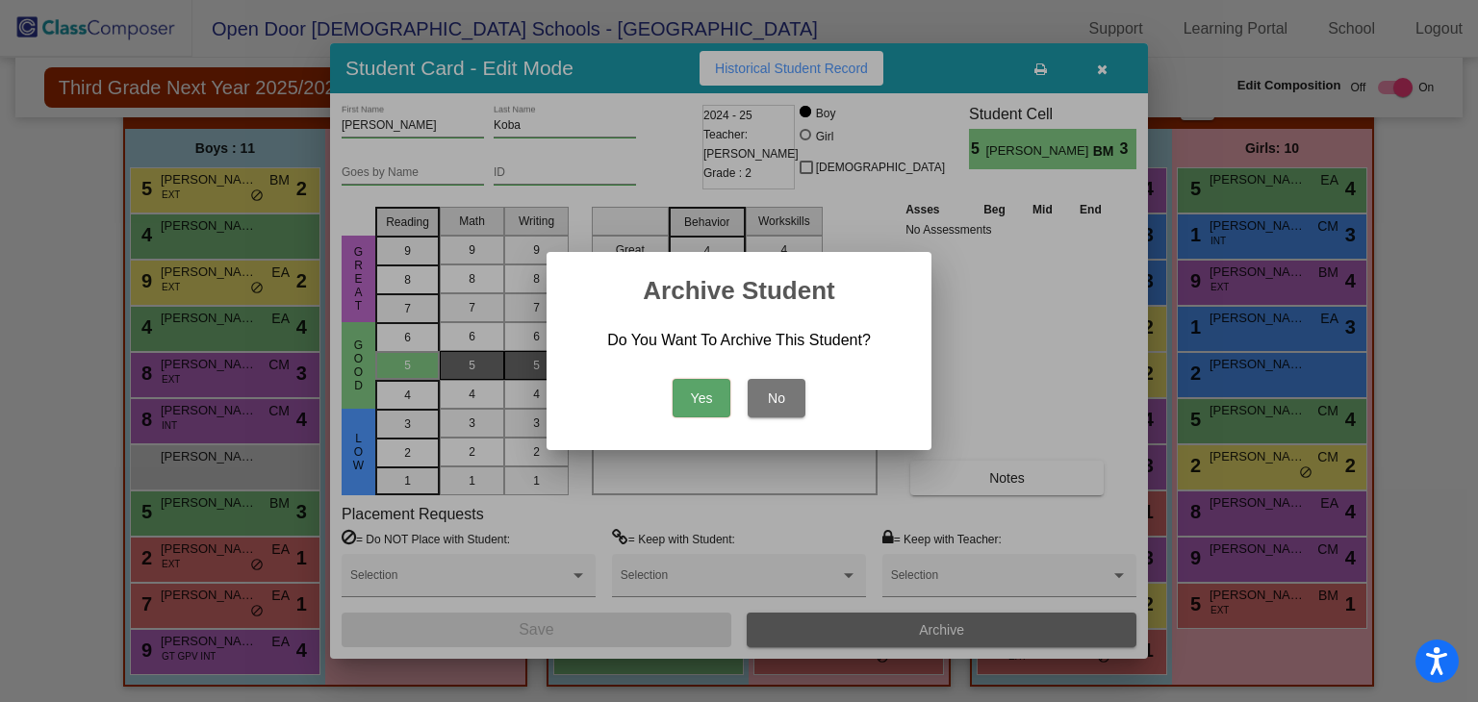
click at [718, 393] on button "Yes" at bounding box center [701, 398] width 58 height 38
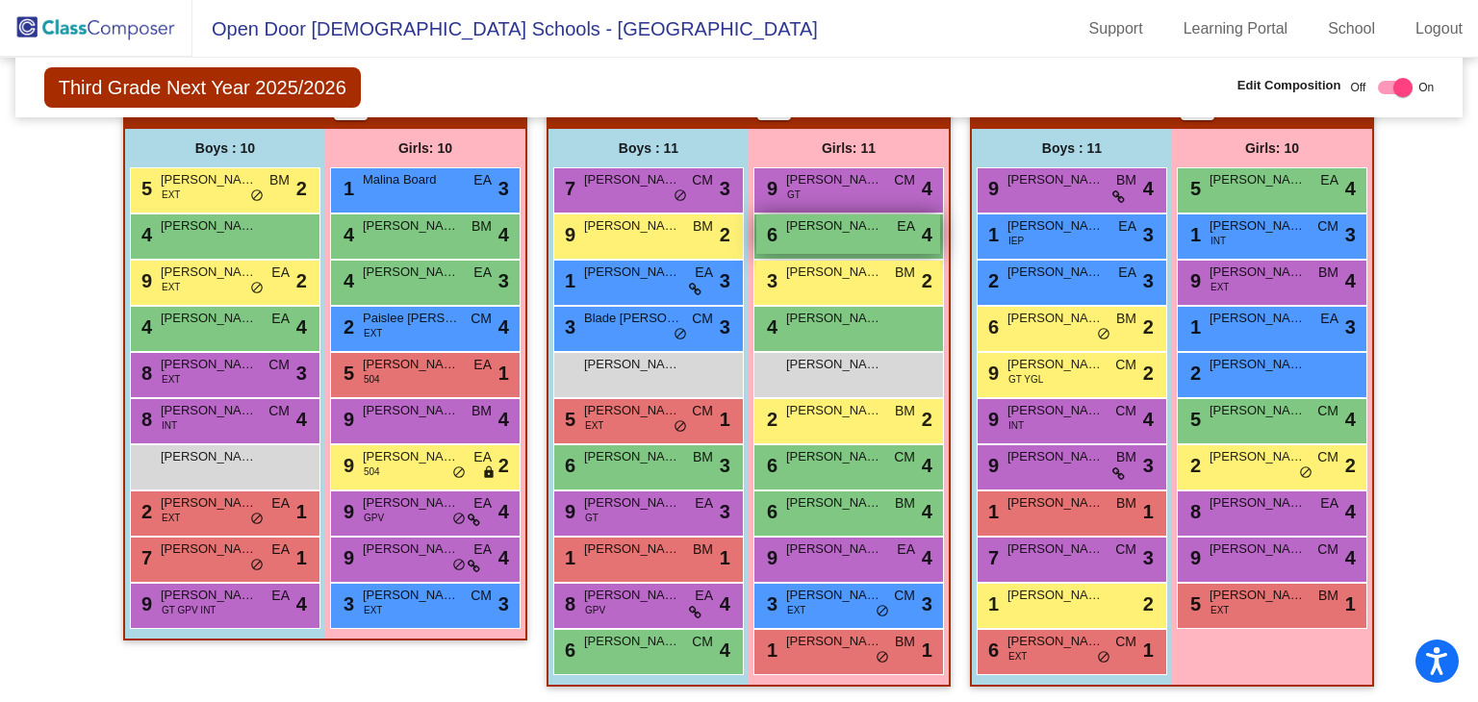
click at [843, 240] on div "6 [PERSON_NAME] EA lock do_not_disturb_alt 4" at bounding box center [848, 234] width 184 height 39
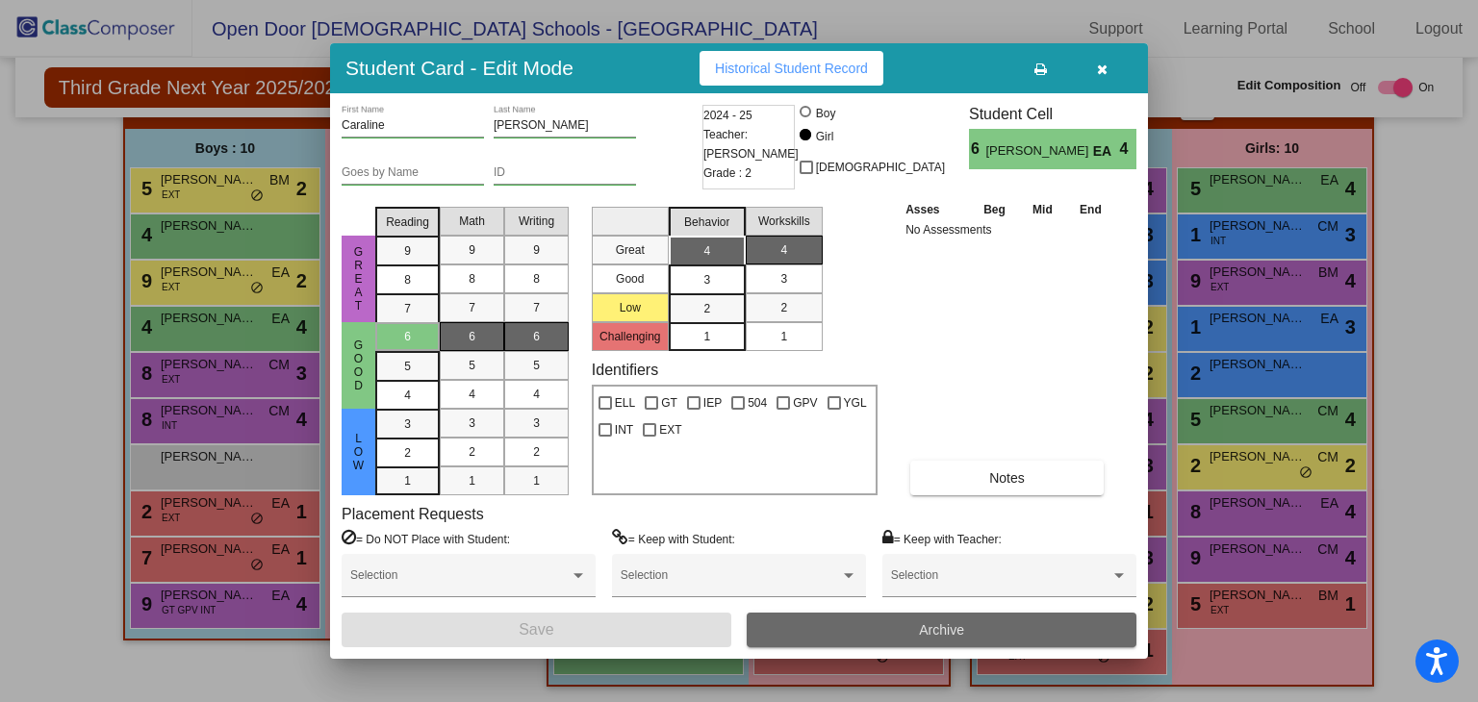
click at [927, 628] on span "Archive" at bounding box center [941, 629] width 45 height 15
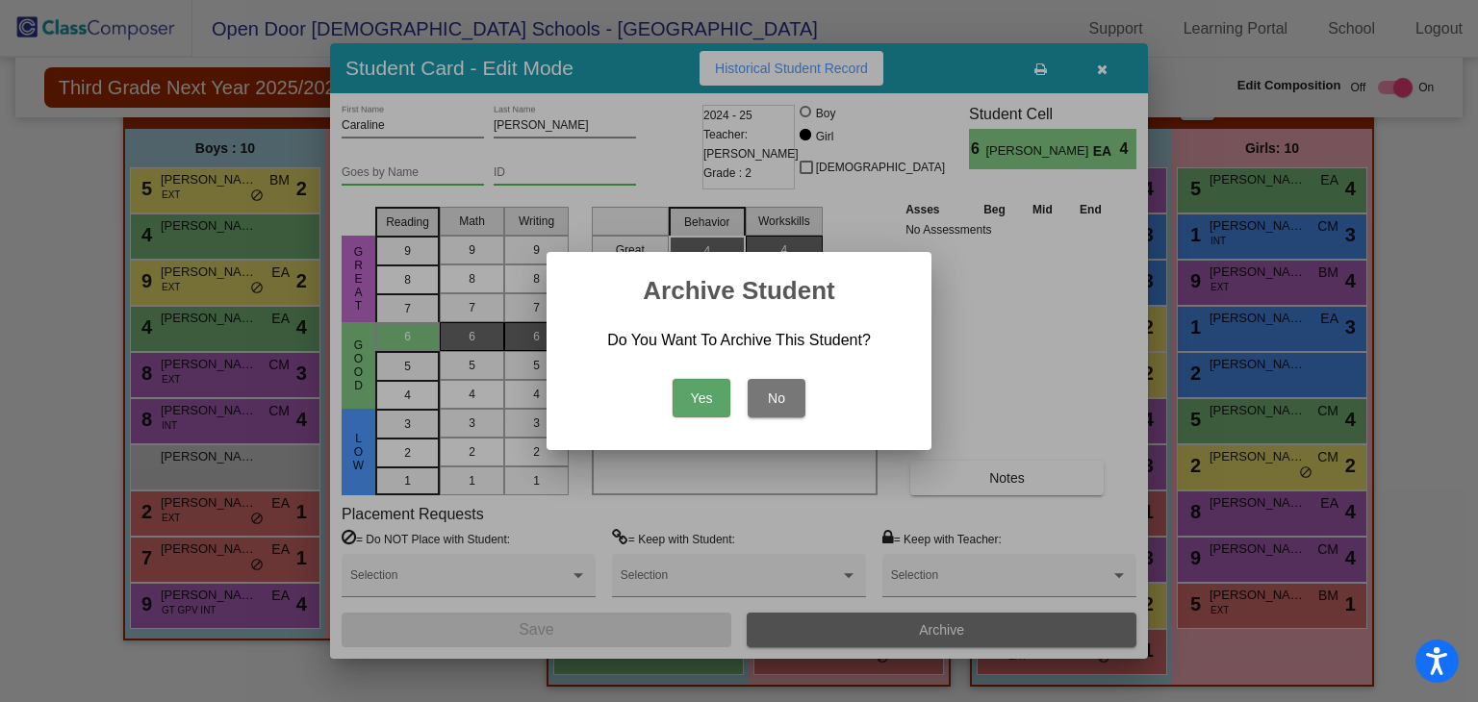
click at [705, 420] on div "Yes No" at bounding box center [738, 393] width 339 height 67
click at [706, 408] on button "Yes" at bounding box center [701, 398] width 58 height 38
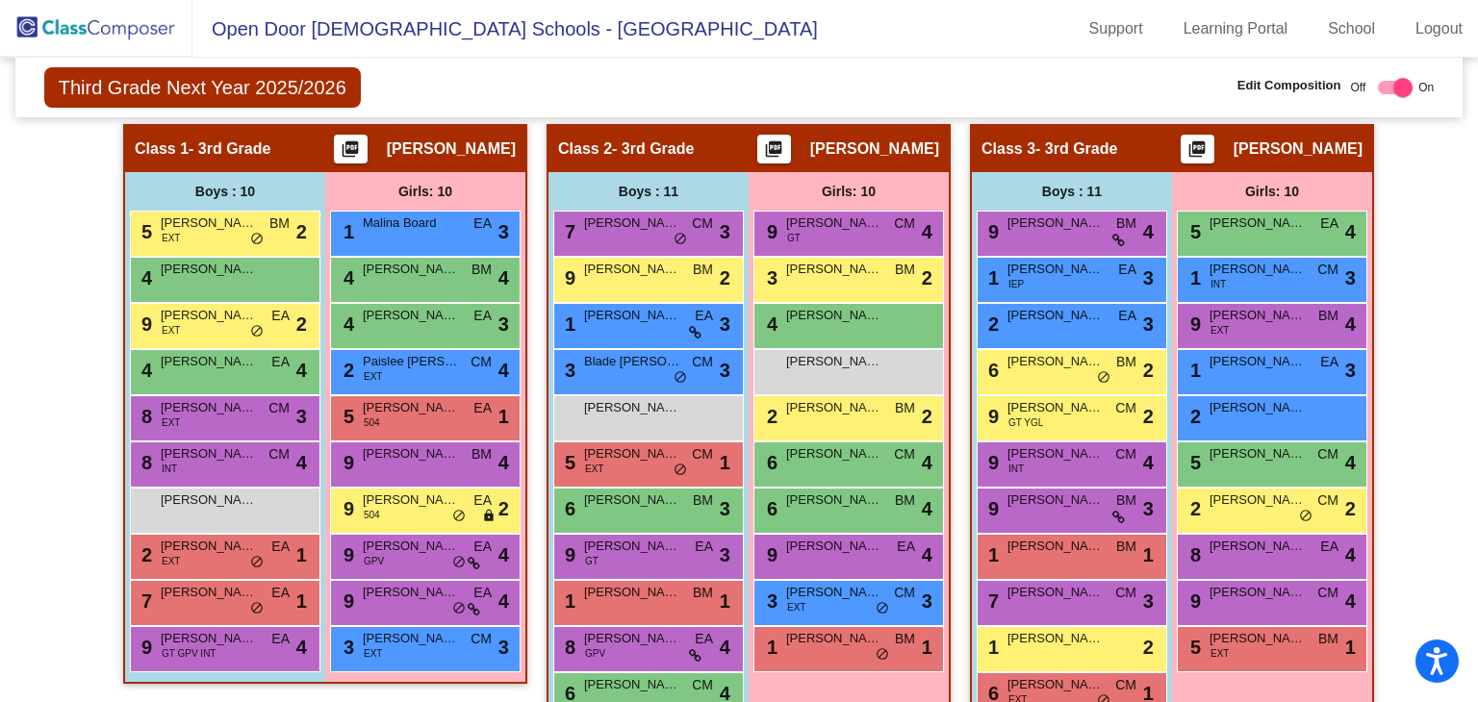
scroll to position [0, 0]
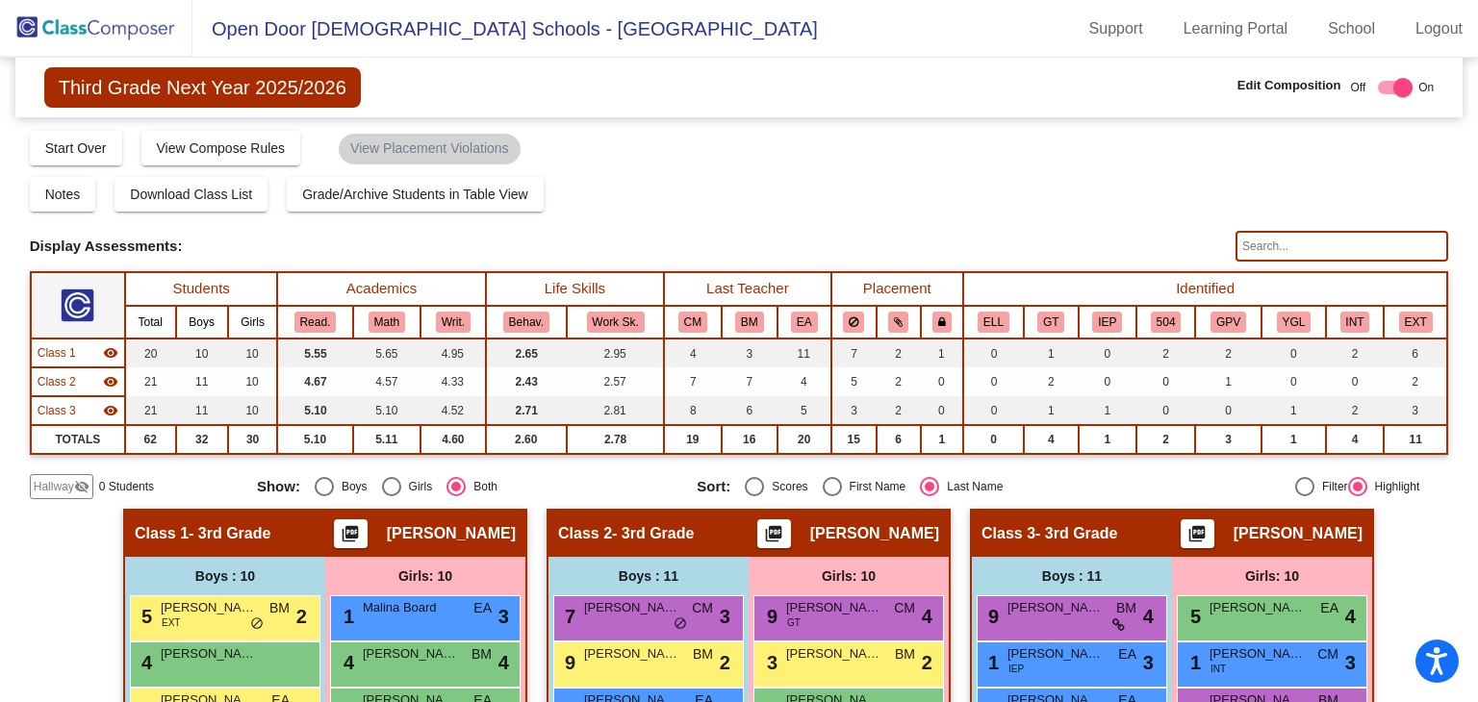
click at [81, 12] on img at bounding box center [96, 28] width 192 height 57
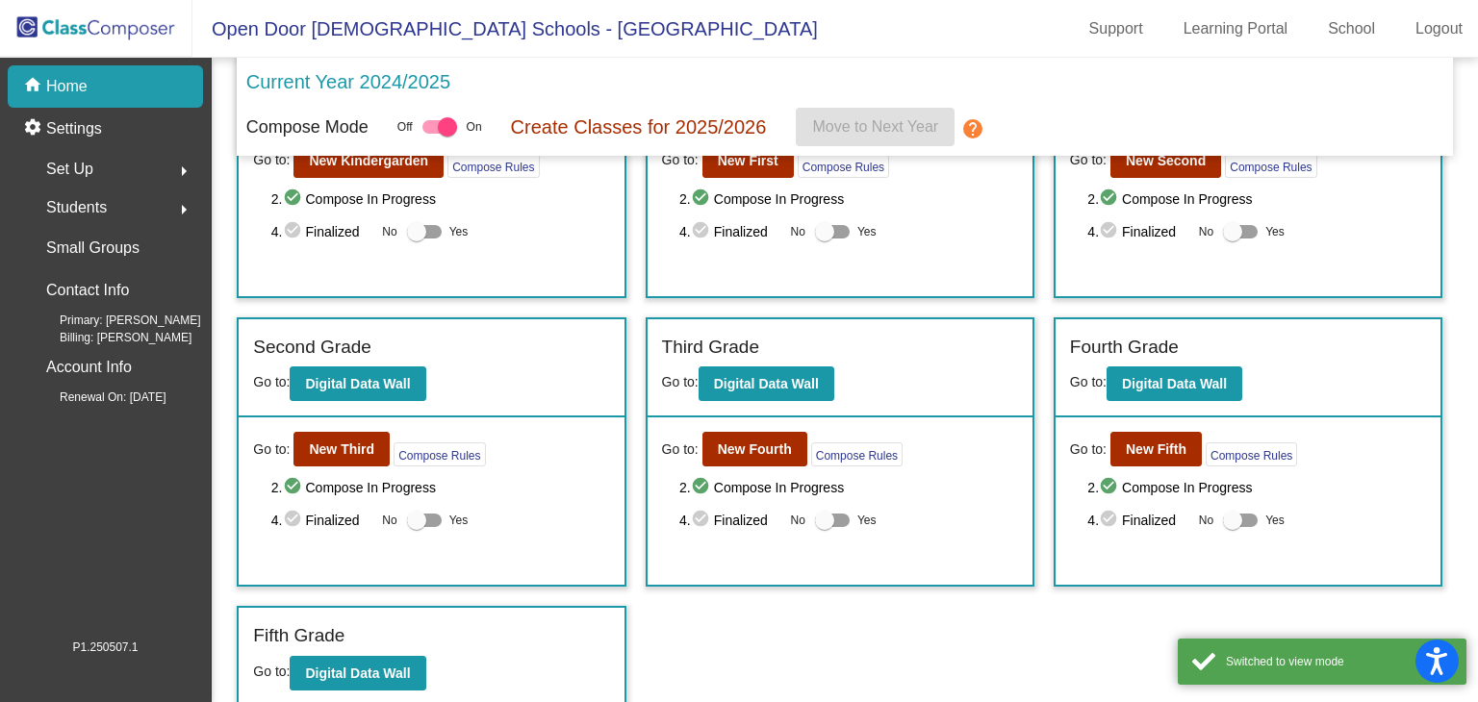
scroll to position [140, 0]
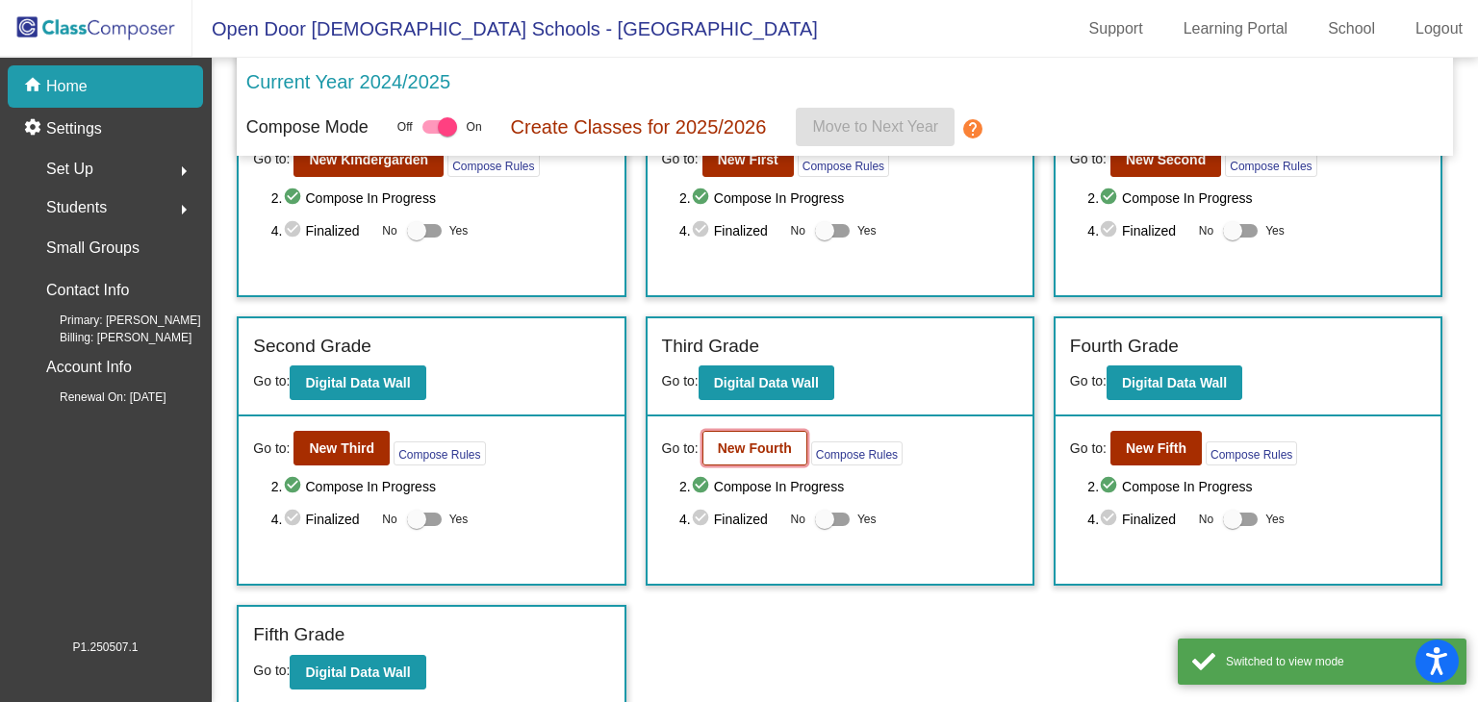
click at [743, 431] on button "New Fourth" at bounding box center [754, 448] width 105 height 35
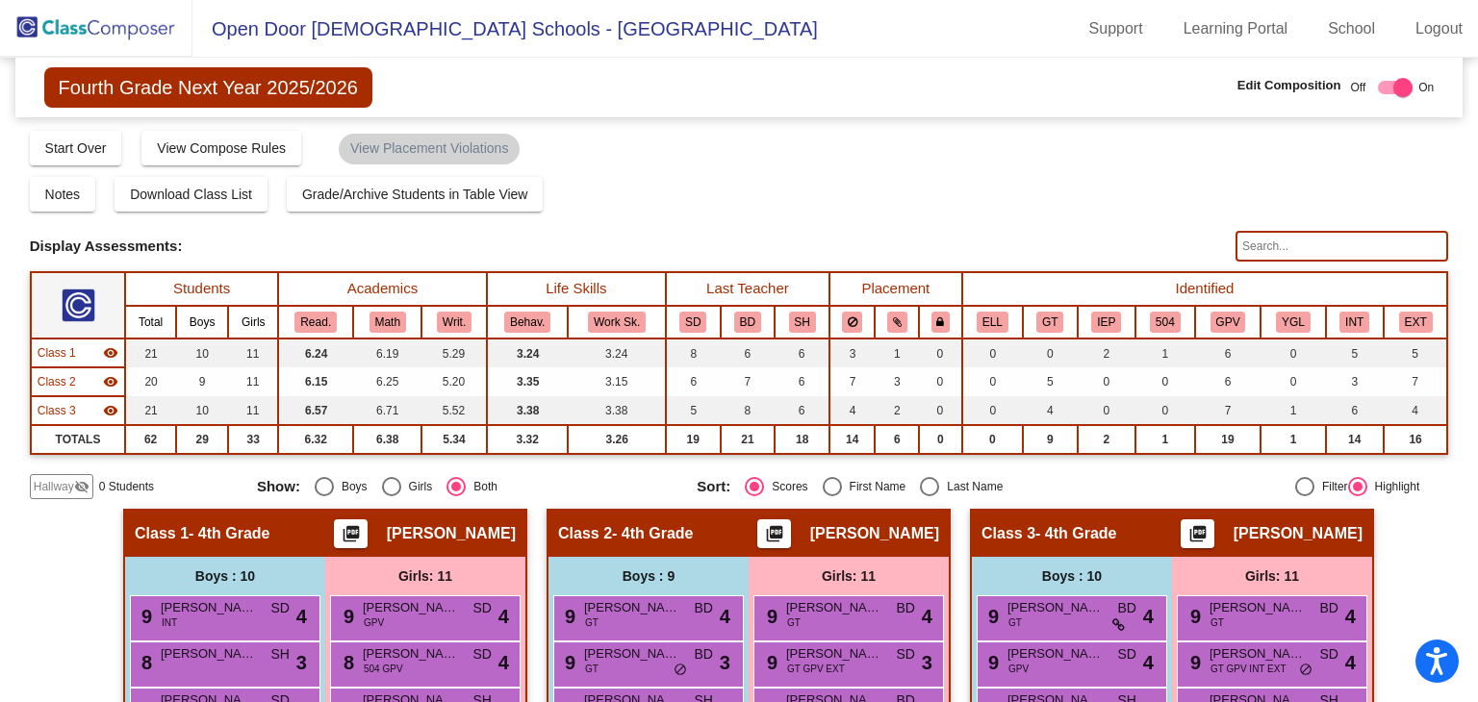
click at [910, 481] on mat-radio-group "Sort: Scores First Name Last Name" at bounding box center [908, 486] width 425 height 19
click at [912, 482] on mat-radio-group "Sort: Scores First Name Last Name" at bounding box center [908, 486] width 425 height 19
click at [927, 474] on div "Hallway visibility_off 0 Students Show: Boys Girls Both Sort: Scores First Name…" at bounding box center [739, 486] width 1419 height 25
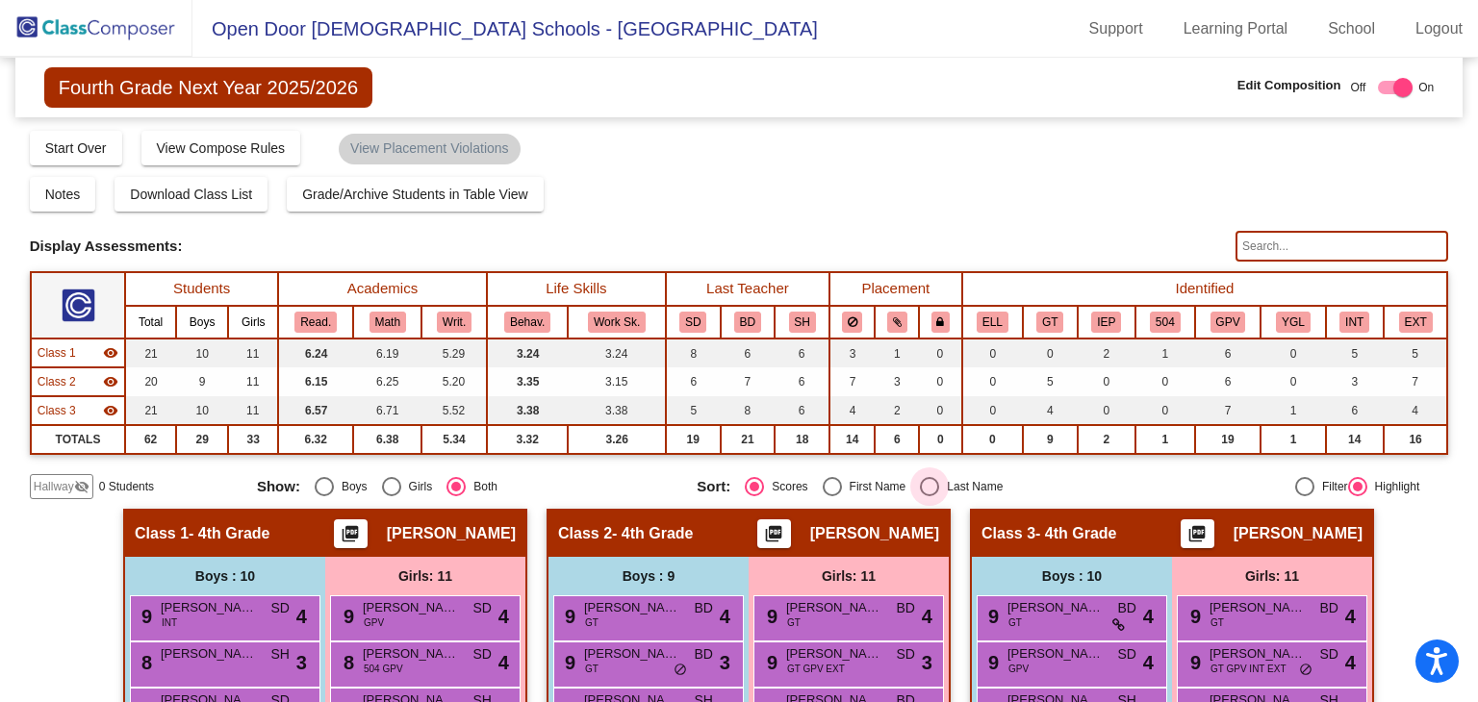
click at [927, 477] on div "Select an option" at bounding box center [929, 486] width 19 height 19
click at [928, 496] on input "Last Name" at bounding box center [928, 496] width 1 height 1
radio input "true"
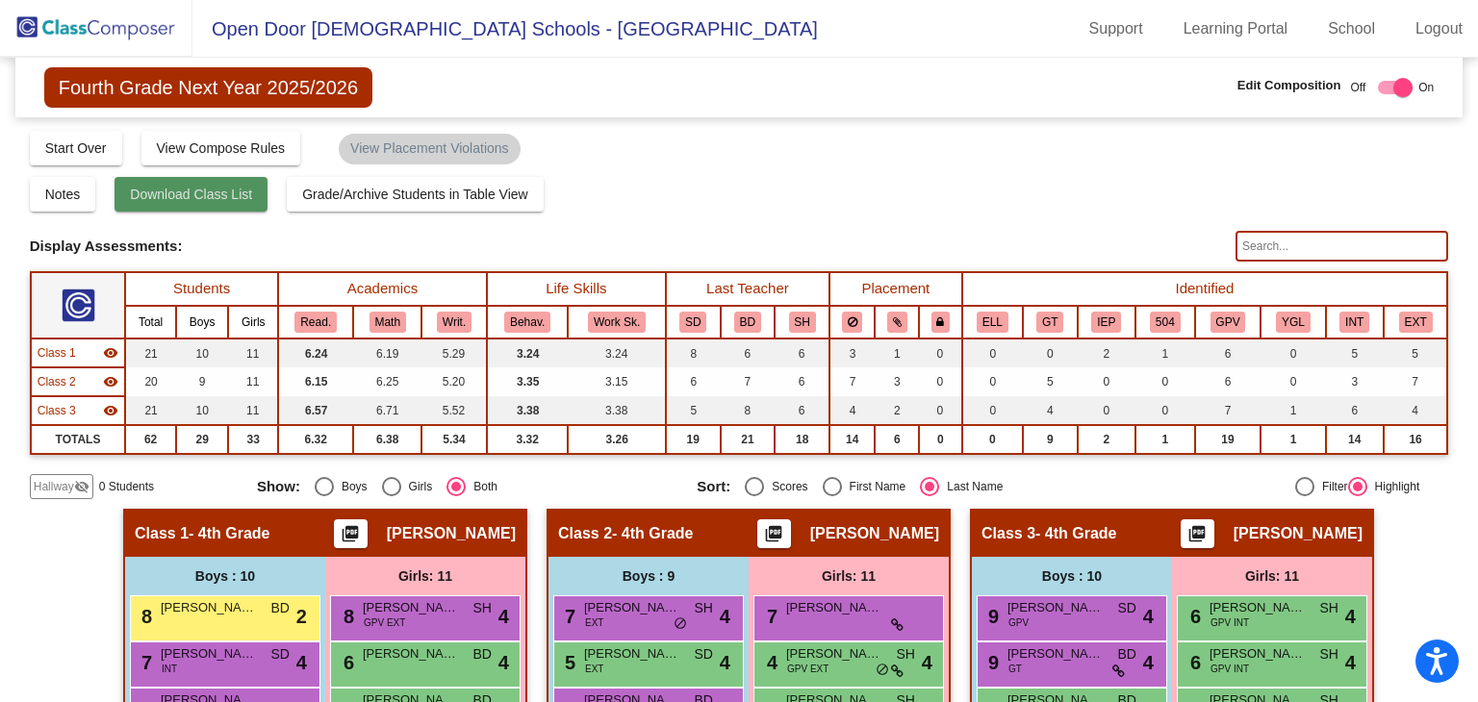
click at [223, 188] on span "Download Class List" at bounding box center [191, 194] width 122 height 15
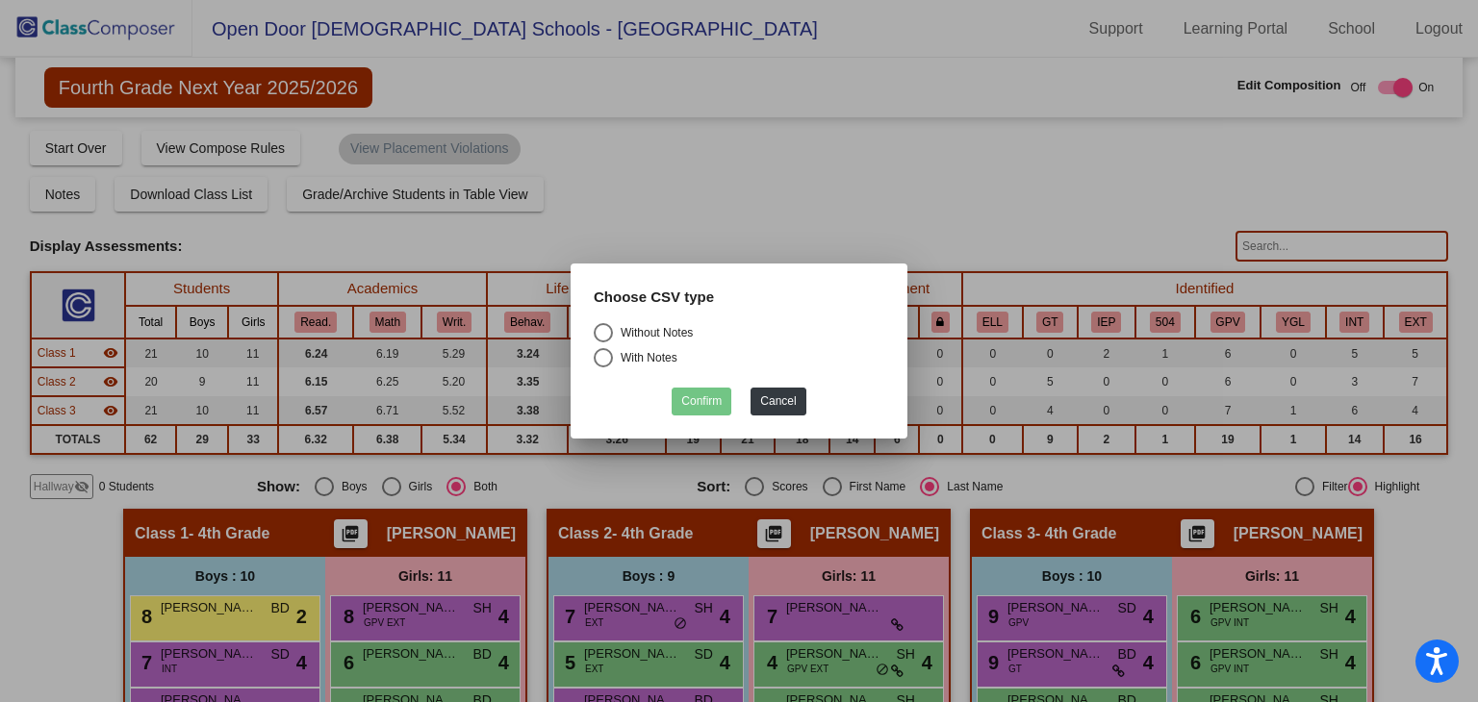
click at [713, 406] on form "Choose CSV type Without Notes With Notes Confirm Cancel" at bounding box center [739, 351] width 291 height 129
click at [602, 320] on div "Choose CSV type" at bounding box center [738, 305] width 319 height 37
drag, startPoint x: 602, startPoint y: 320, endPoint x: 607, endPoint y: 332, distance: 12.5
click at [607, 332] on form "Choose CSV type Without Notes With Notes Confirm Cancel" at bounding box center [739, 351] width 291 height 129
click at [607, 332] on div "Select an option" at bounding box center [603, 332] width 19 height 19
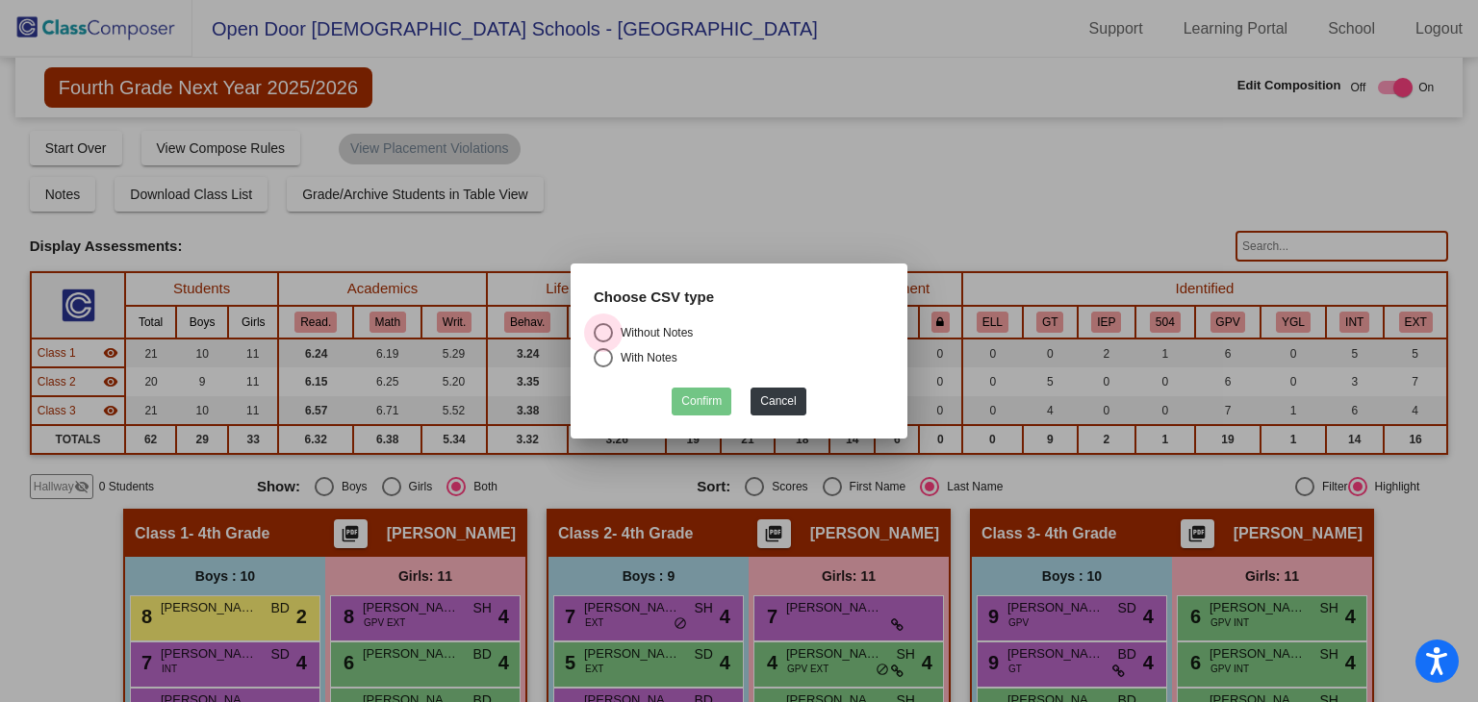
click at [603, 342] on input "Without Notes" at bounding box center [602, 342] width 1 height 1
radio input "true"
click at [696, 393] on button "Confirm" at bounding box center [701, 402] width 60 height 28
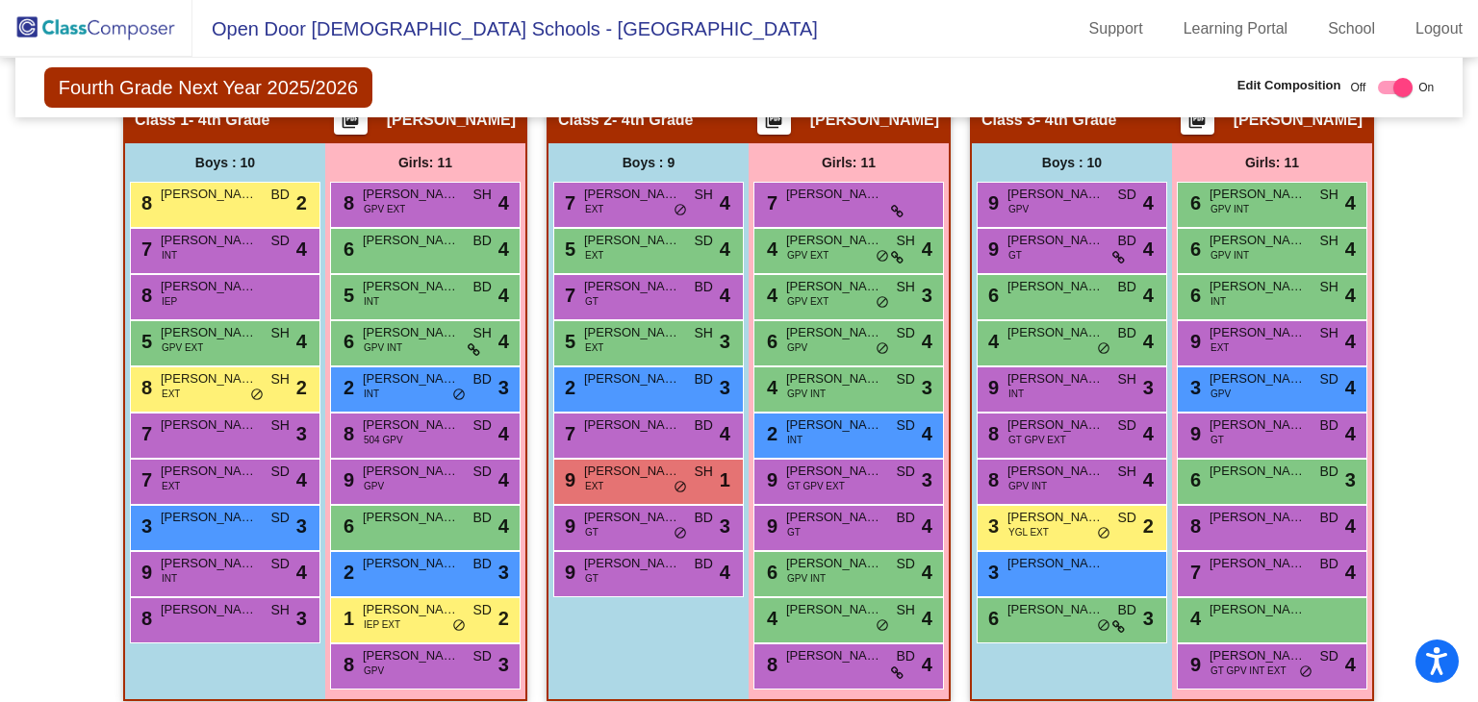
scroll to position [428, 0]
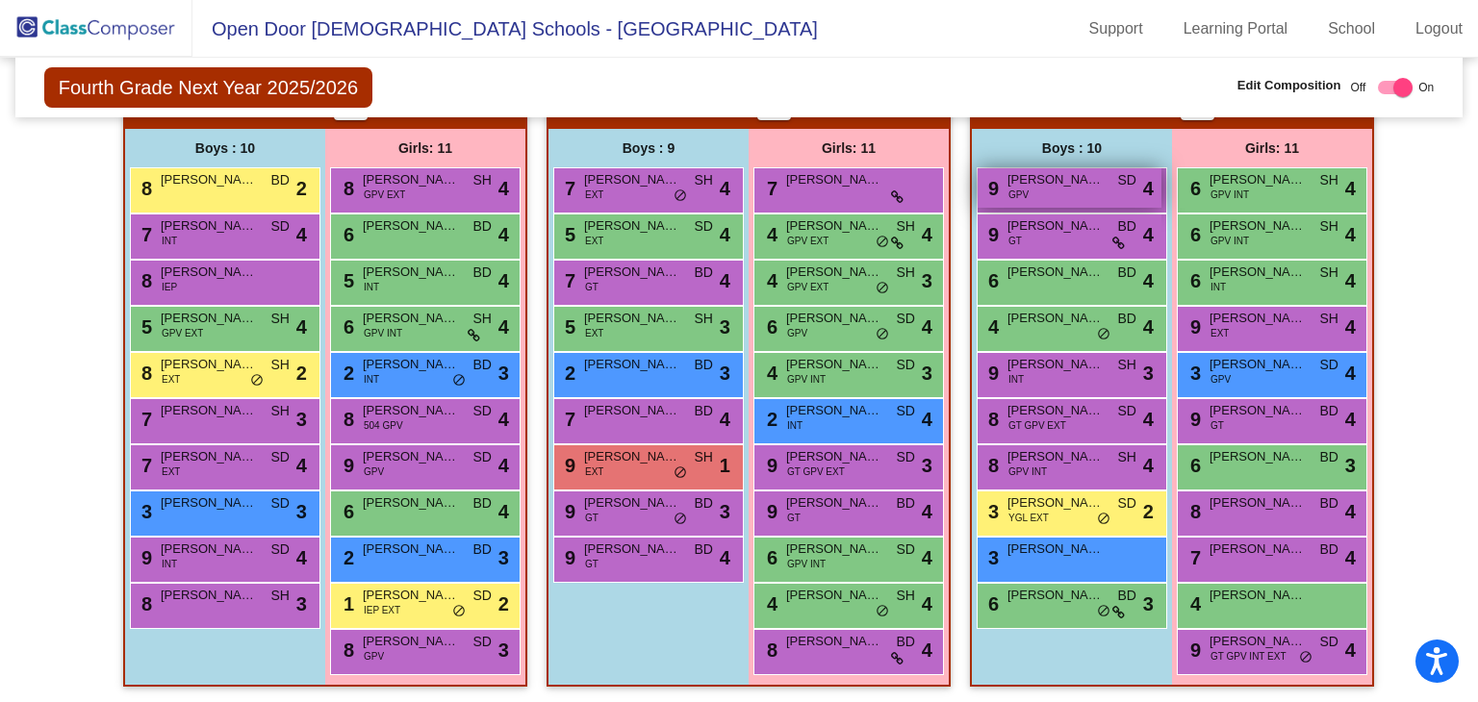
click at [1038, 170] on span "[PERSON_NAME]" at bounding box center [1055, 179] width 96 height 19
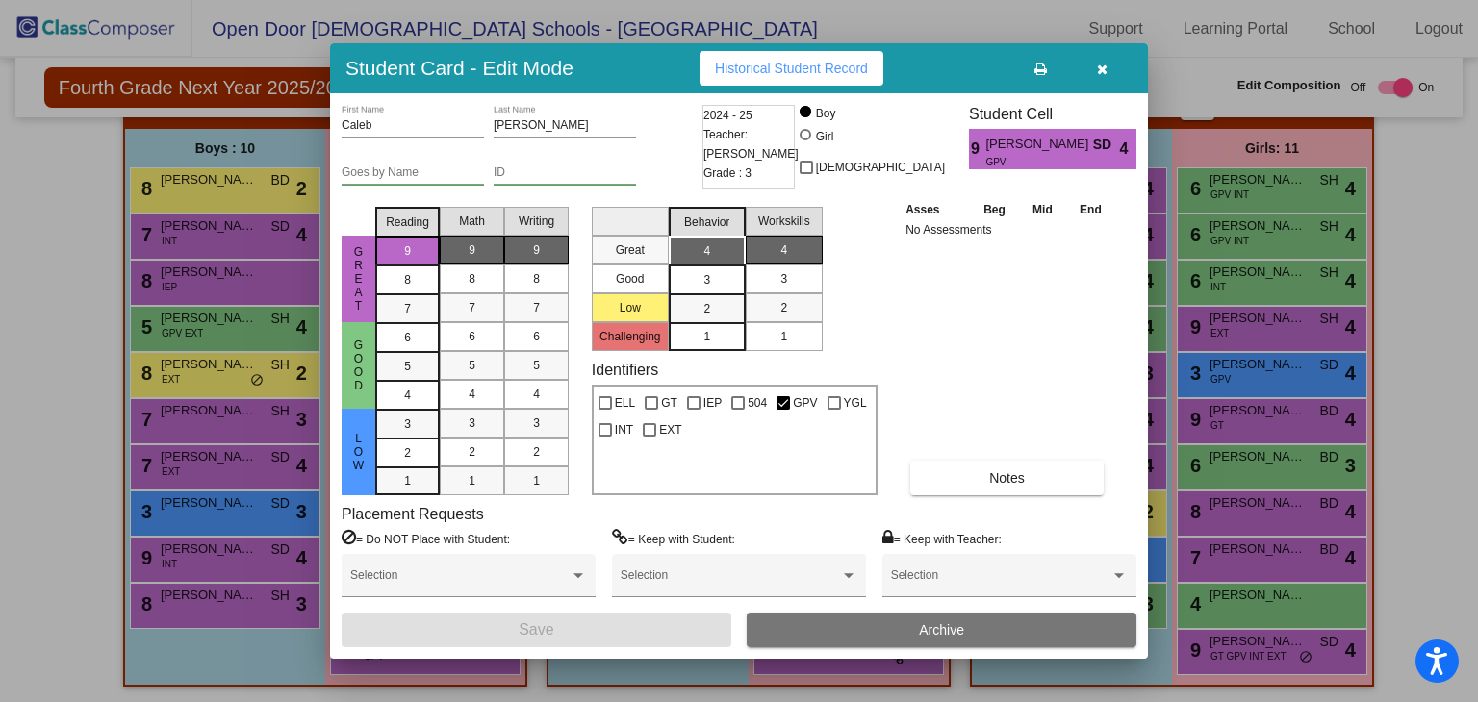
click at [868, 640] on button "Archive" at bounding box center [941, 630] width 390 height 35
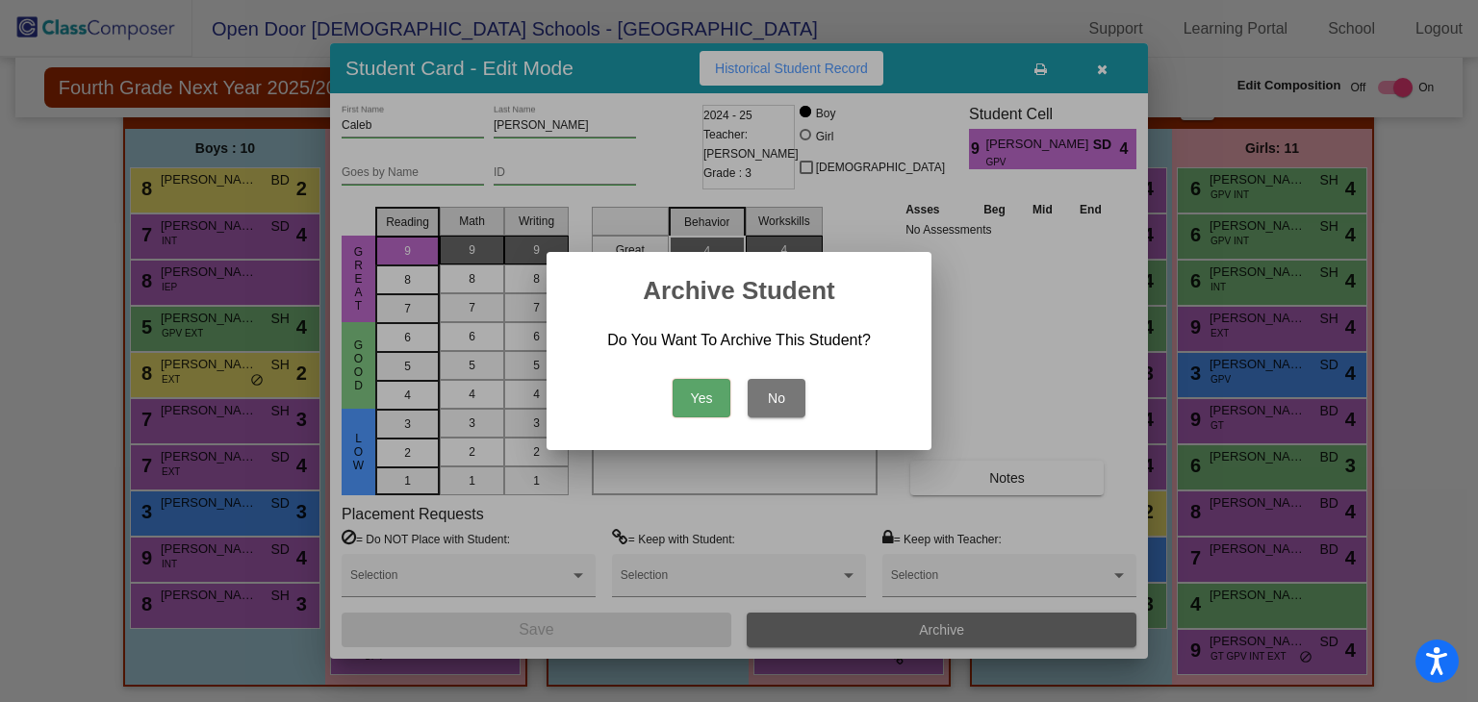
click at [716, 410] on button "Yes" at bounding box center [701, 398] width 58 height 38
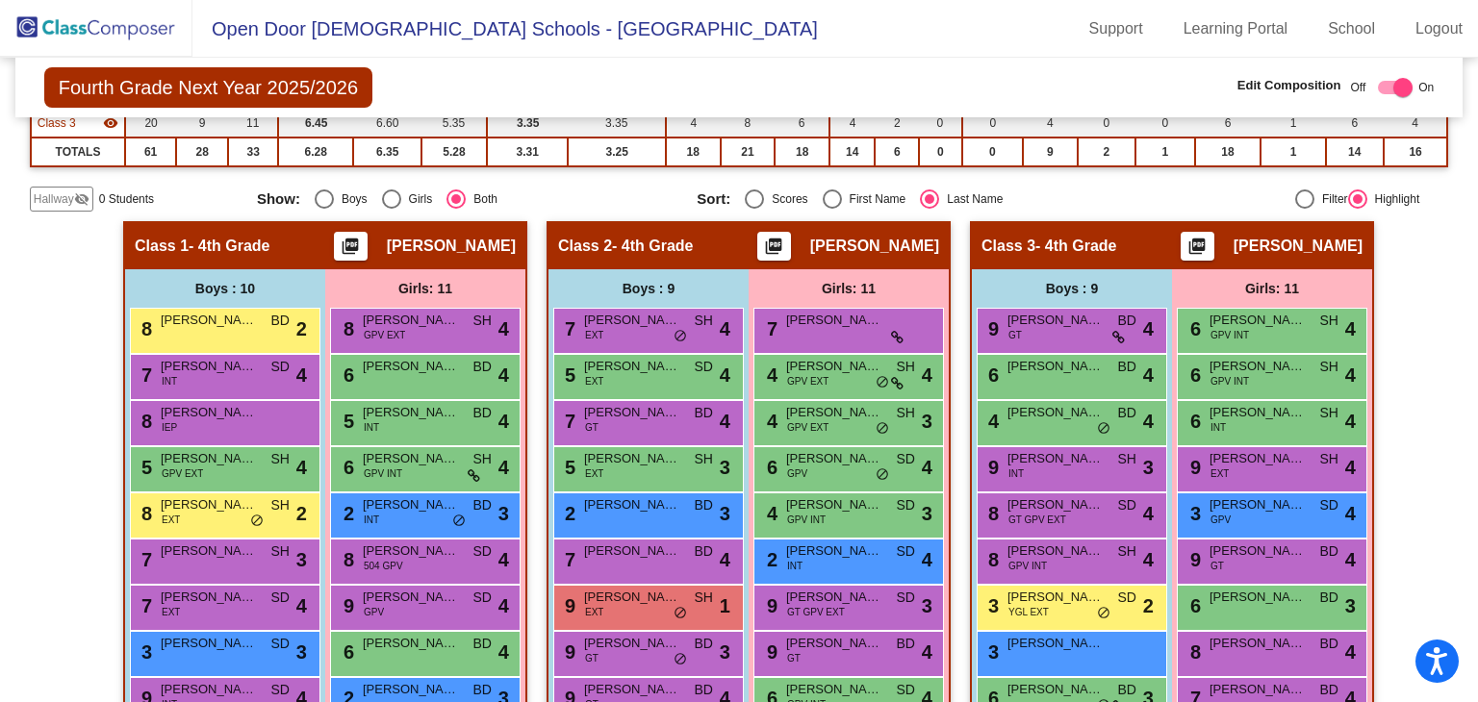
scroll to position [289, 0]
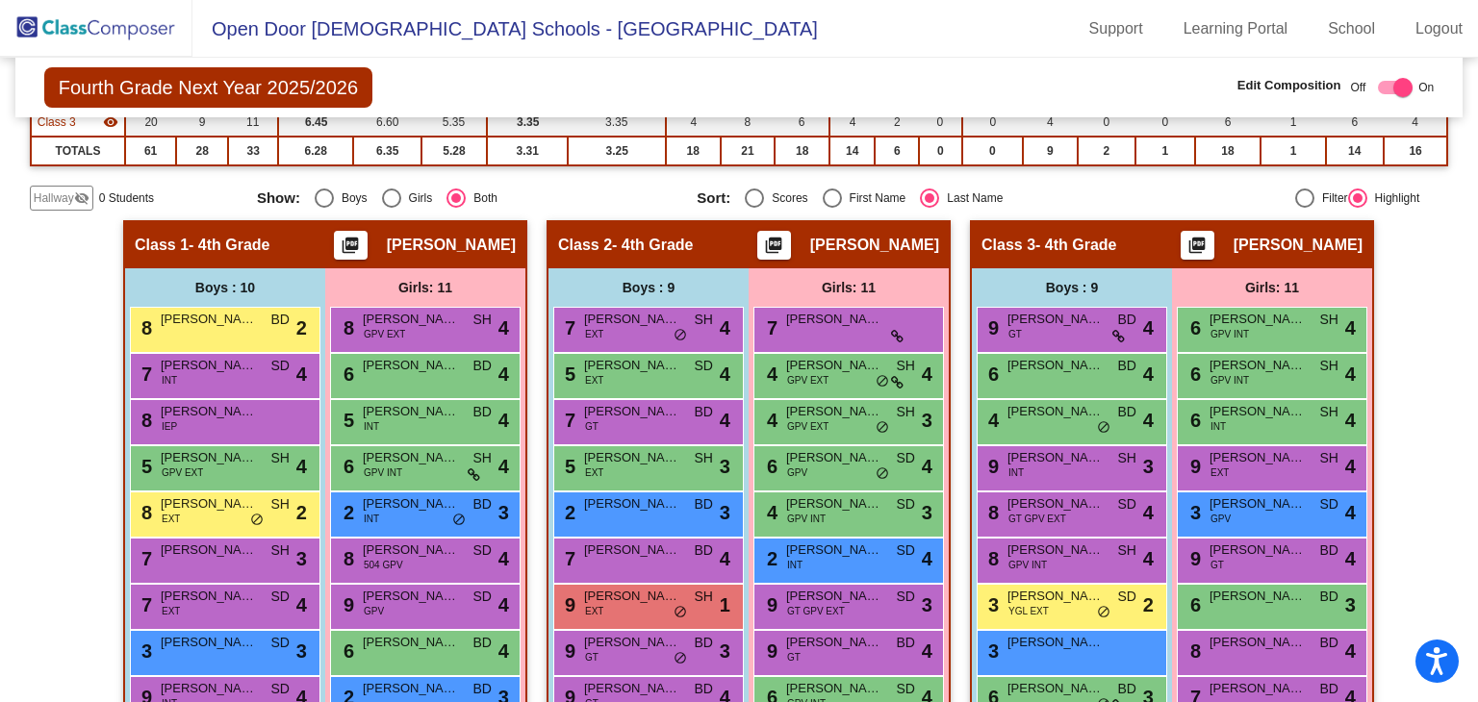
click at [139, 20] on img at bounding box center [96, 28] width 192 height 57
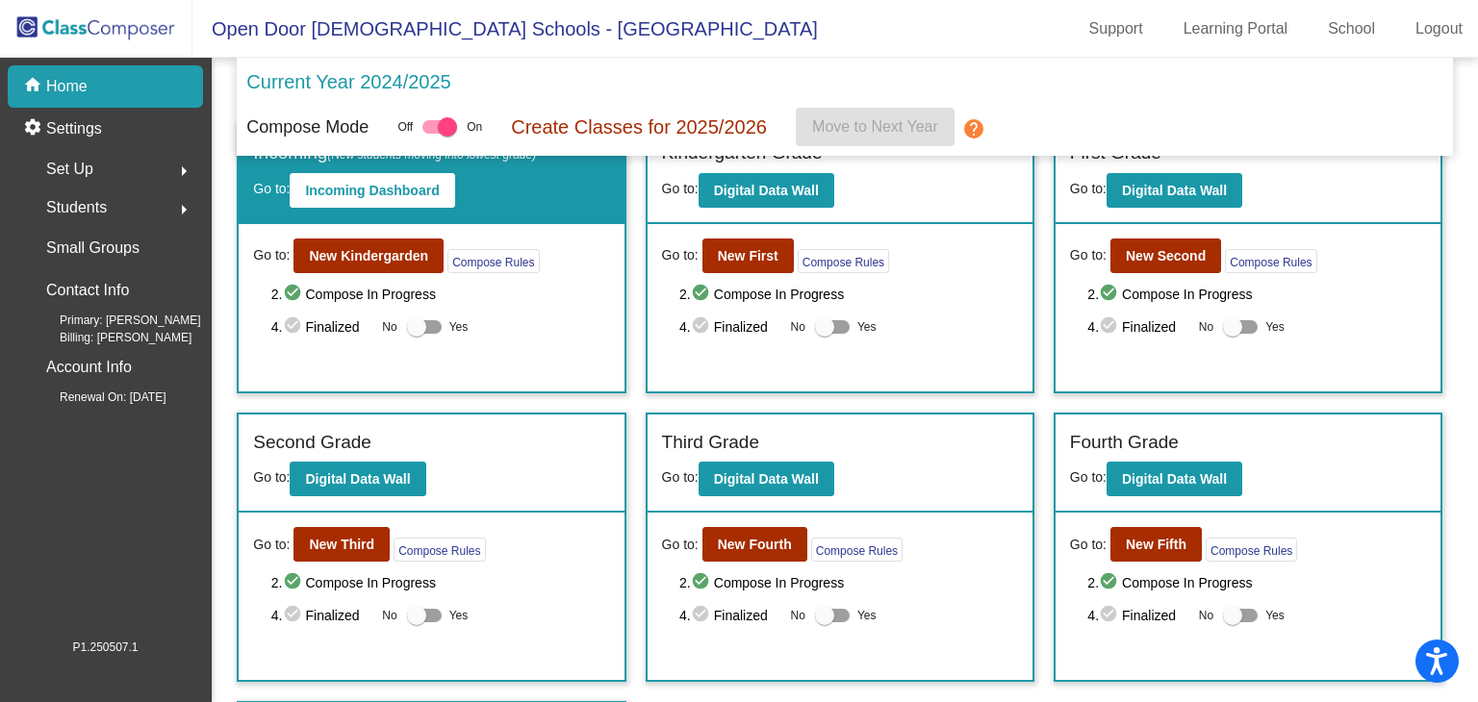
scroll to position [140, 0]
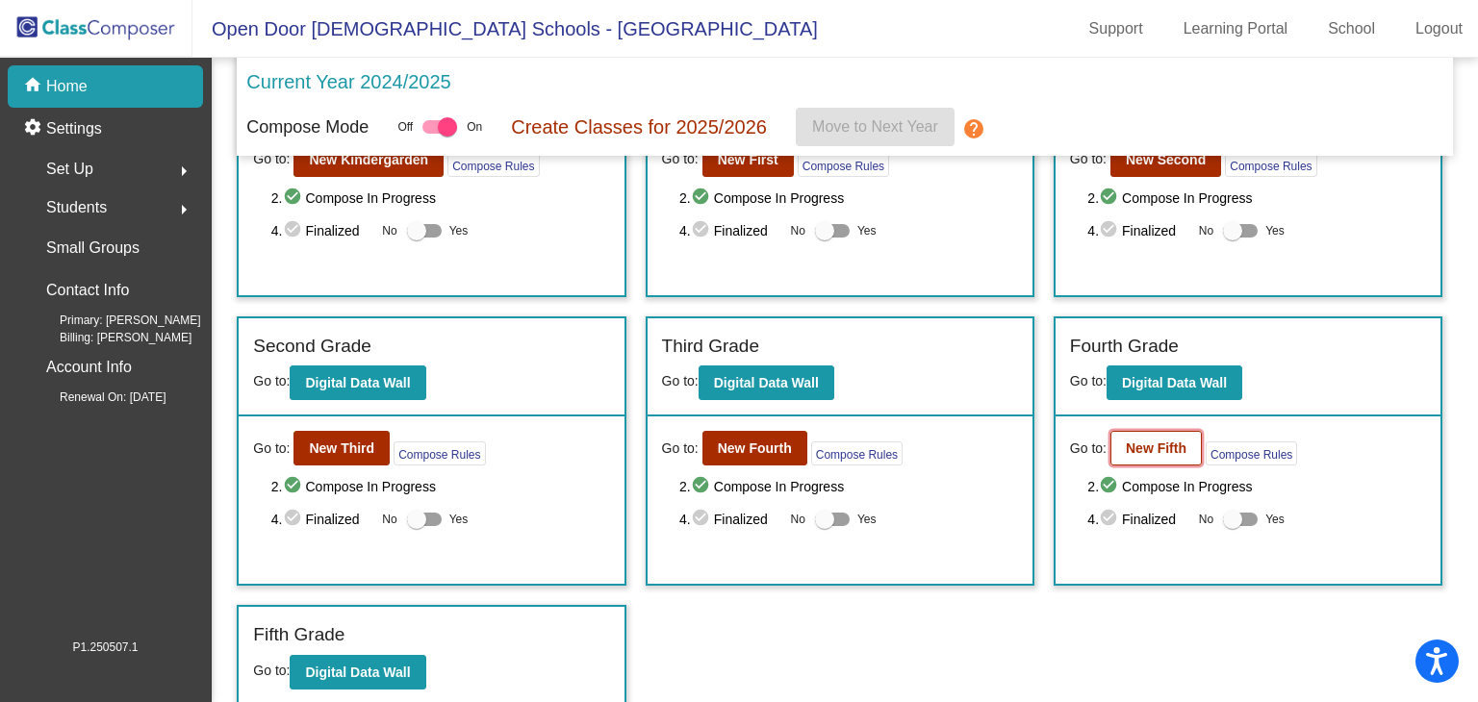
click at [1131, 441] on b "New Fifth" at bounding box center [1155, 448] width 61 height 15
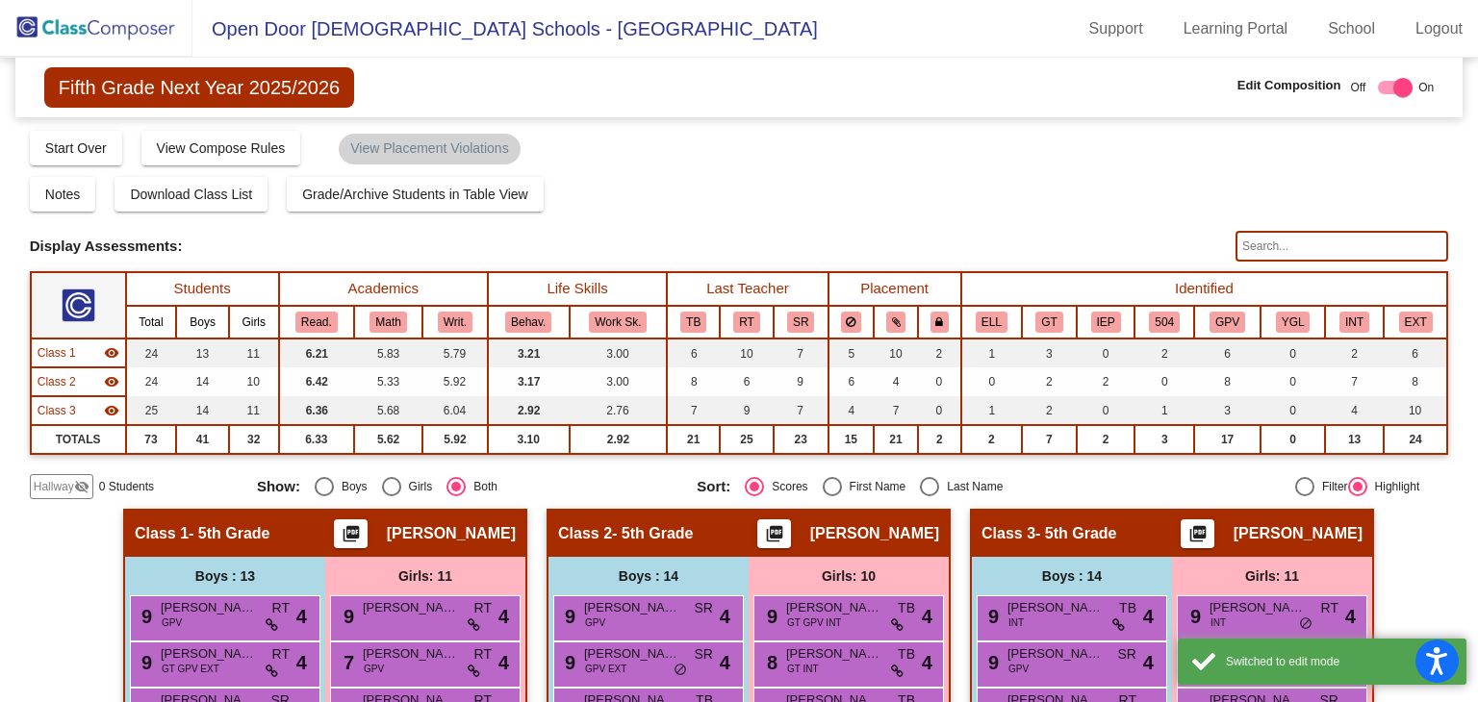
click at [923, 474] on div "Hallway visibility_off 0 Students Show: Boys Girls Both Sort: Scores First Name…" at bounding box center [739, 486] width 1419 height 25
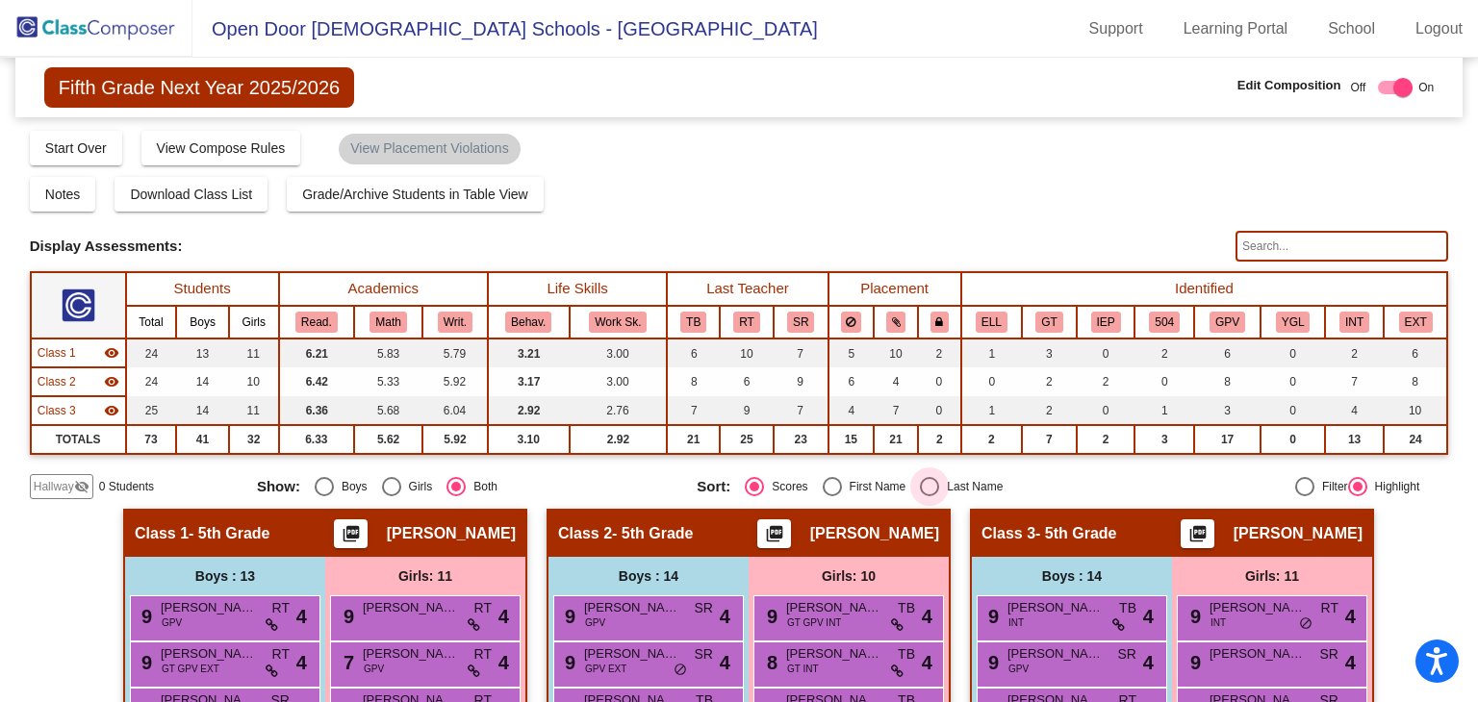
click at [923, 478] on div "Select an option" at bounding box center [929, 486] width 19 height 19
click at [928, 496] on input "Last Name" at bounding box center [928, 496] width 1 height 1
radio input "true"
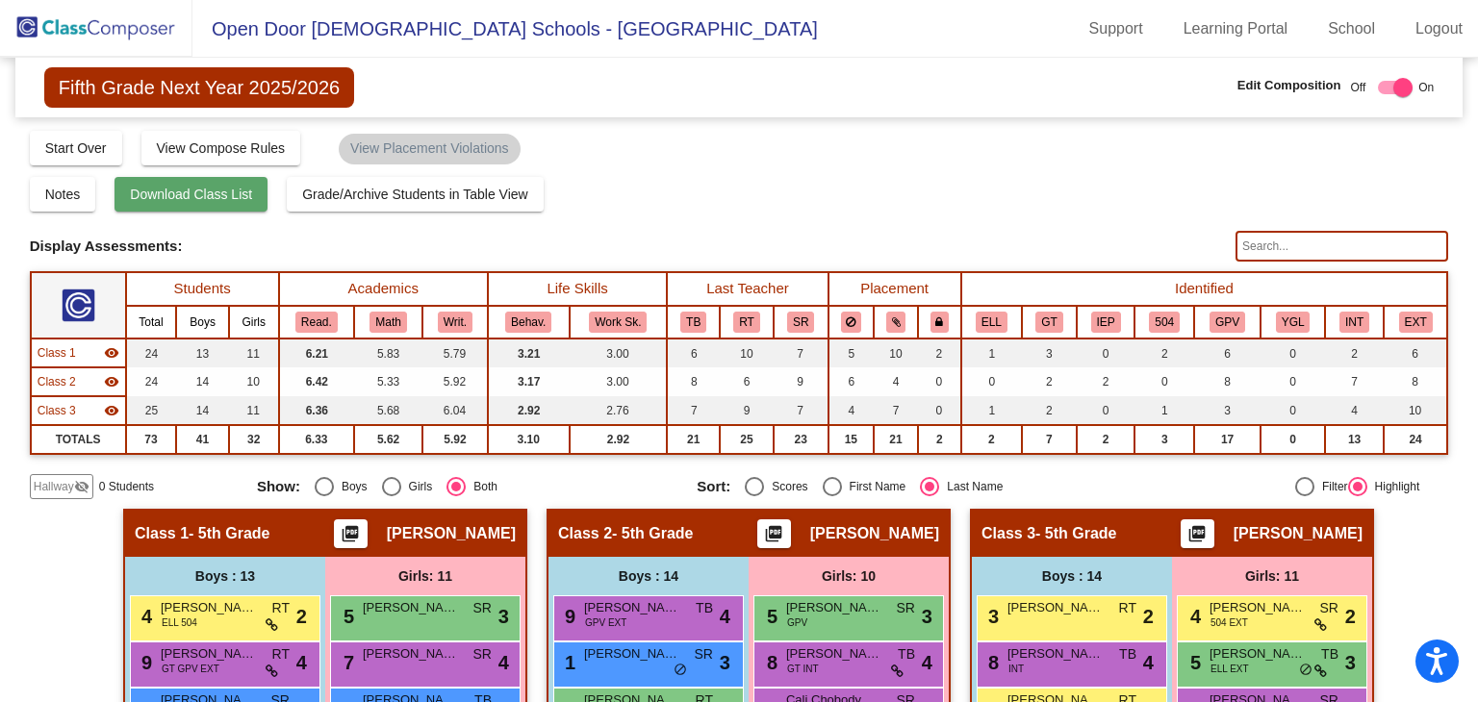
click at [181, 195] on span "Download Class List" at bounding box center [191, 194] width 122 height 15
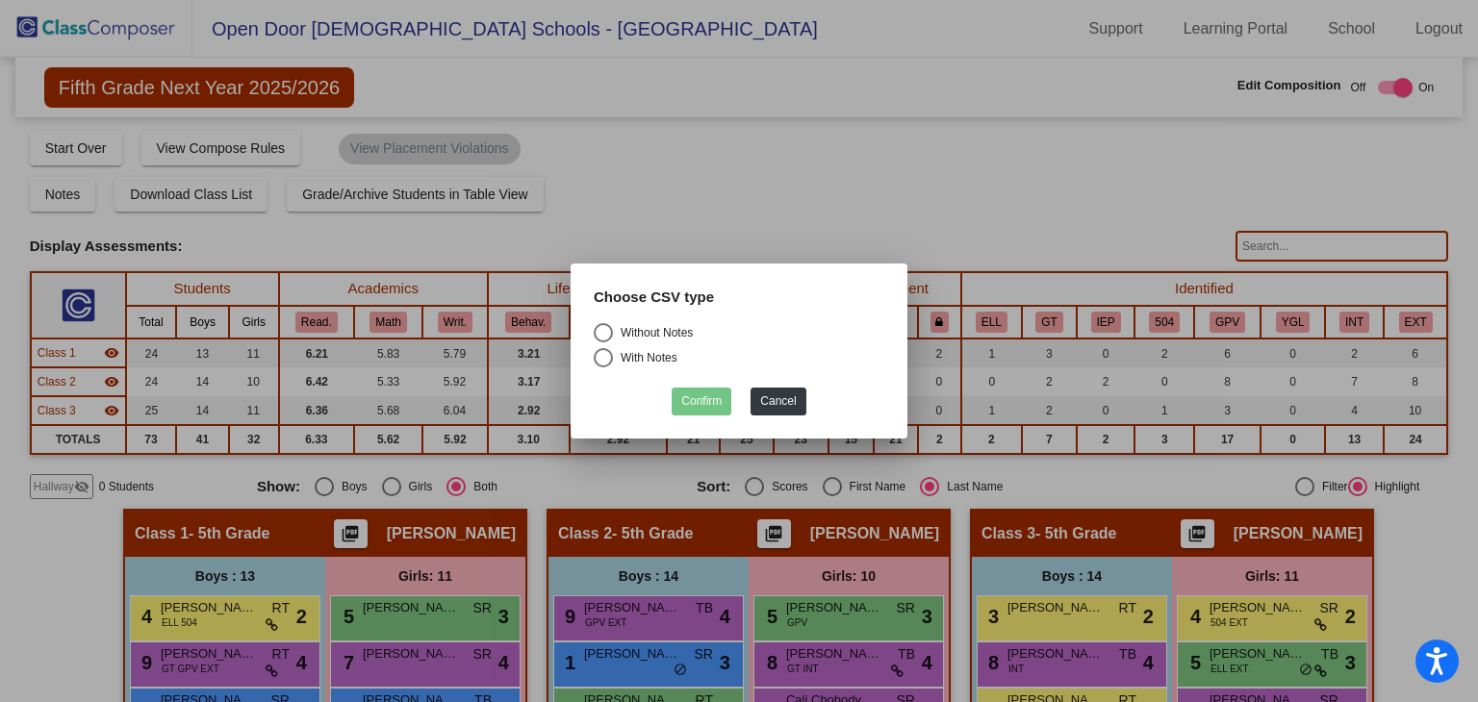
click at [611, 334] on div "Select an option" at bounding box center [603, 332] width 19 height 19
click at [603, 342] on input "Without Notes" at bounding box center [602, 342] width 1 height 1
radio input "true"
click at [699, 397] on button "Confirm" at bounding box center [701, 402] width 60 height 28
